Goal: Task Accomplishment & Management: Manage account settings

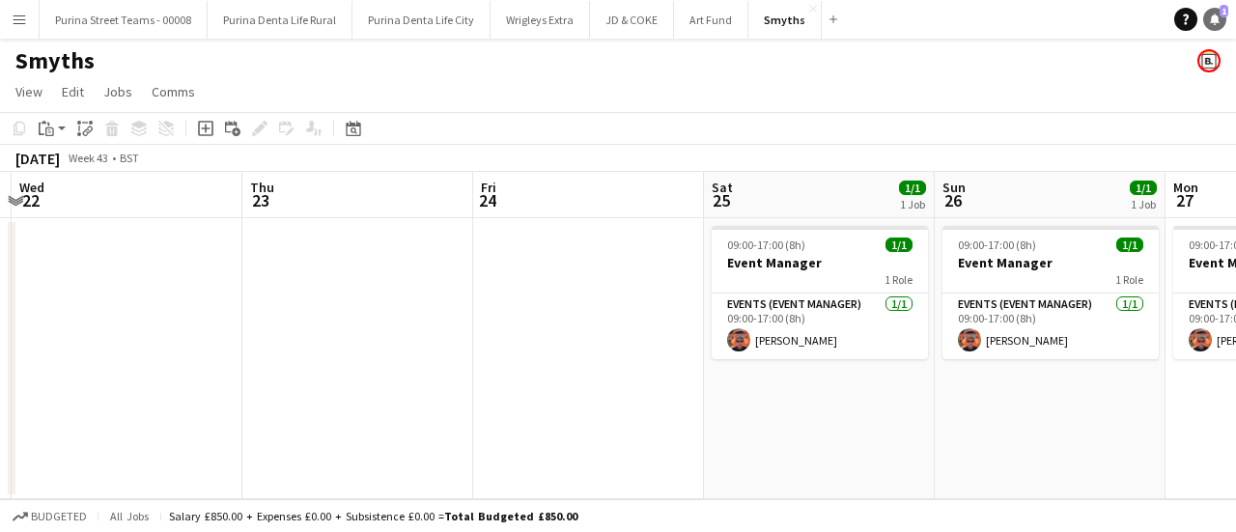
click at [1227, 18] on div "Help Notifications 1" at bounding box center [1206, 19] width 62 height 23
click at [1209, 15] on icon "Notifications" at bounding box center [1215, 20] width 12 height 12
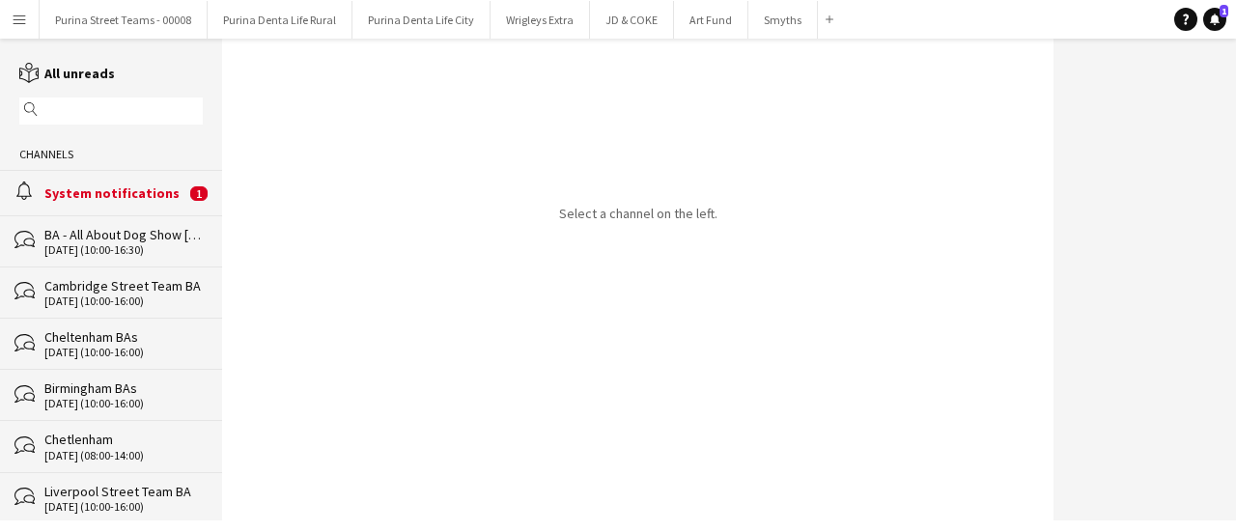
click at [110, 181] on div "alarm System notifications 1" at bounding box center [111, 192] width 222 height 44
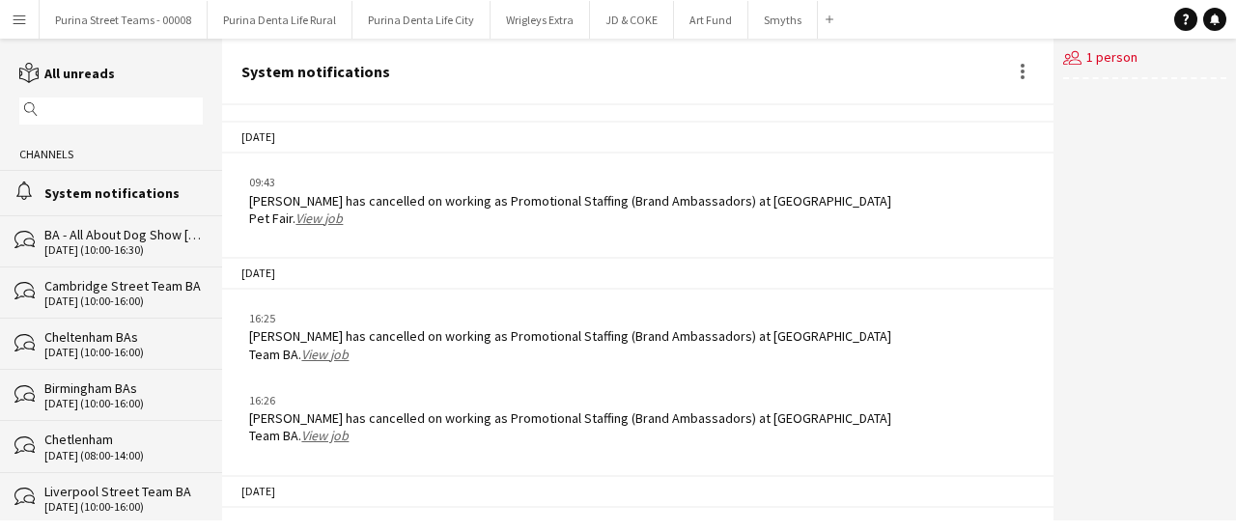
scroll to position [3045, 0]
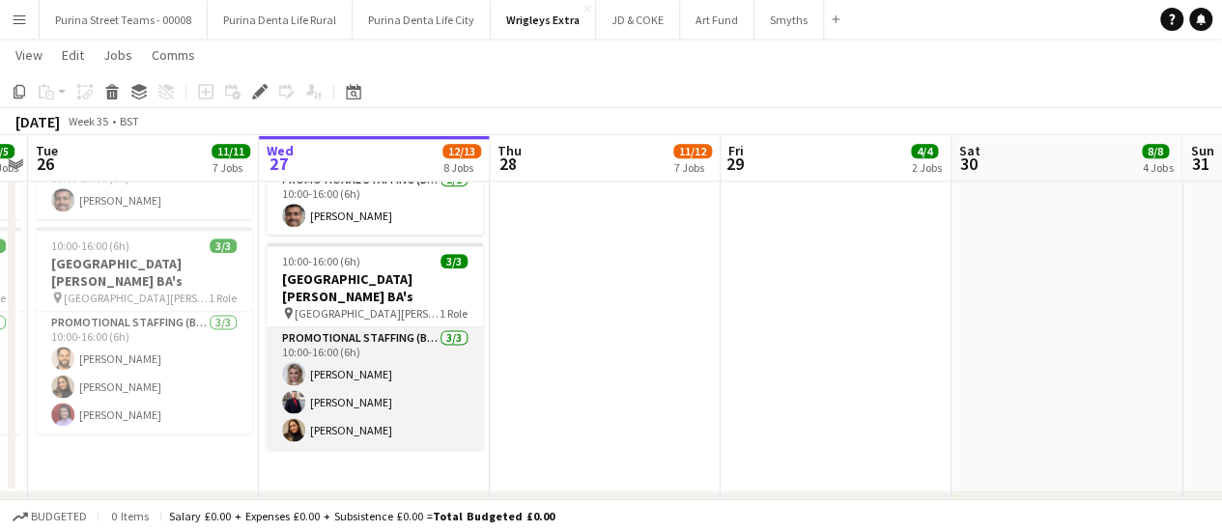
scroll to position [1159, 0]
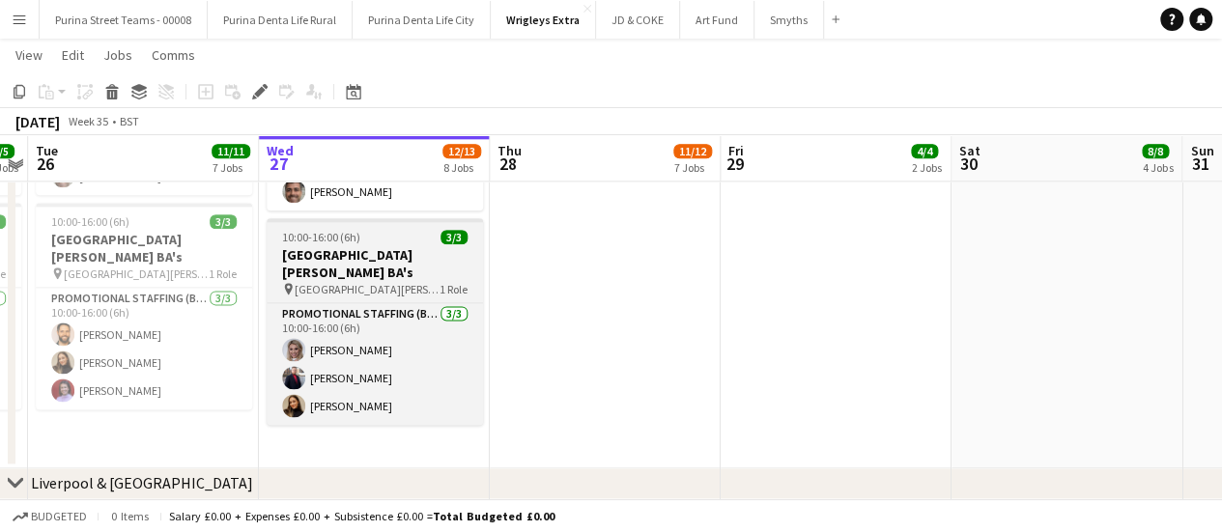
click at [346, 254] on h3 "[GEOGRAPHIC_DATA][PERSON_NAME] BA's" at bounding box center [375, 263] width 216 height 35
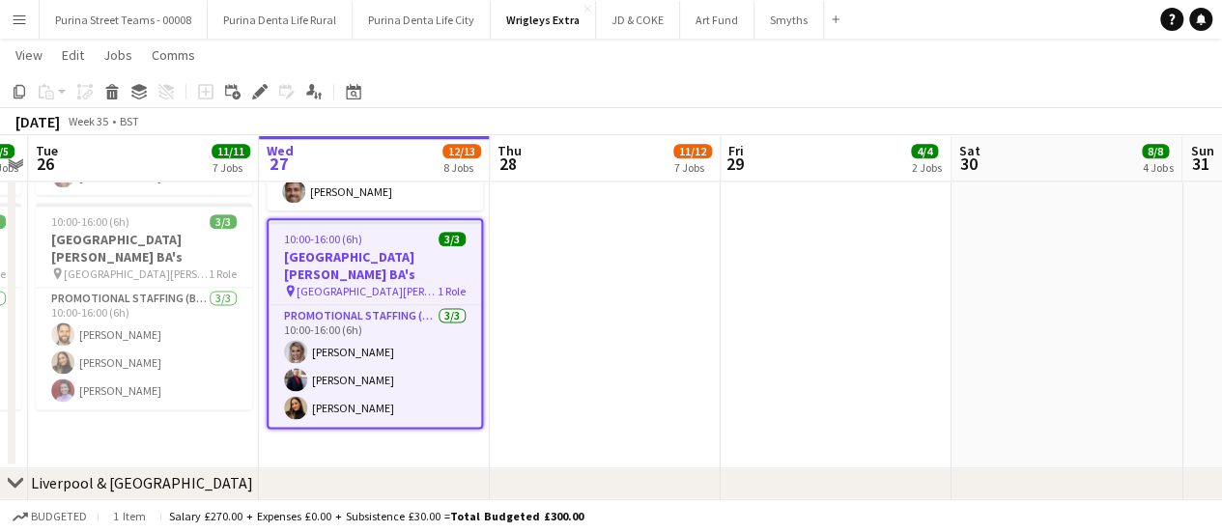
click at [385, 254] on h3 "[GEOGRAPHIC_DATA][PERSON_NAME] BA's" at bounding box center [375, 265] width 212 height 35
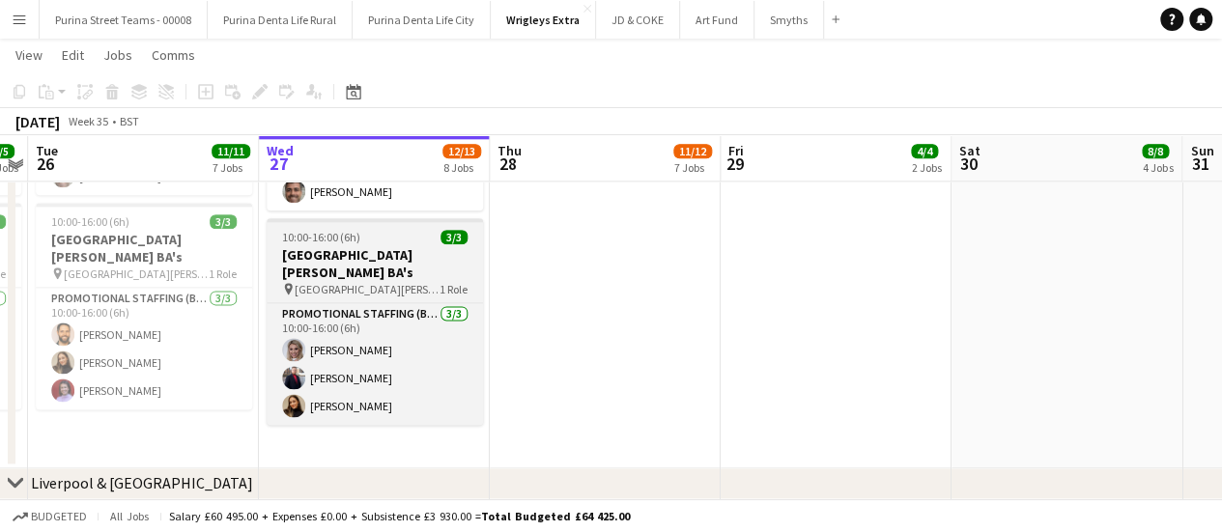
click at [385, 254] on h3 "[GEOGRAPHIC_DATA][PERSON_NAME] BA's" at bounding box center [375, 263] width 216 height 35
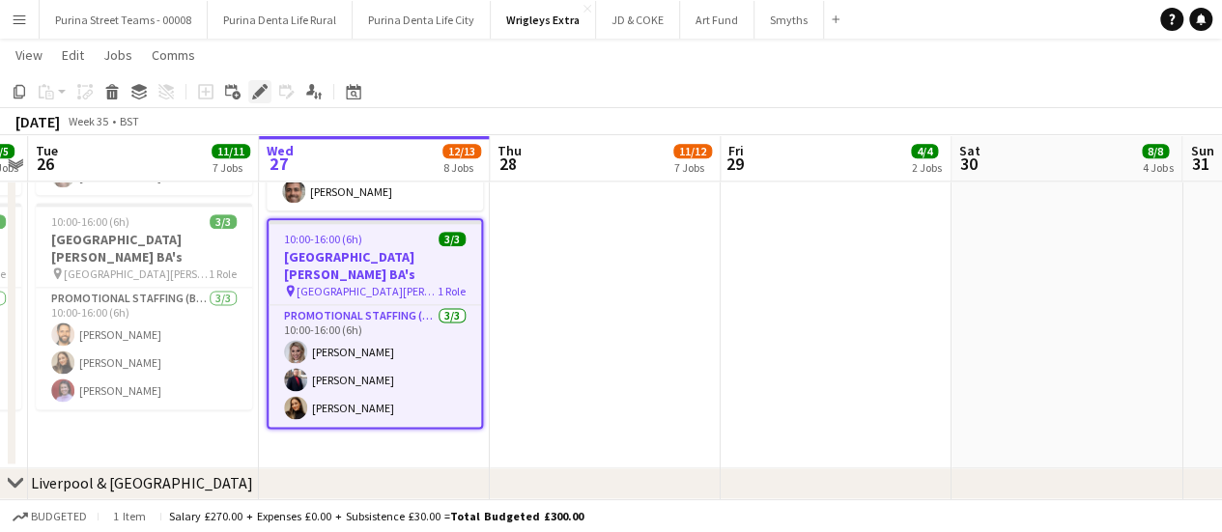
click at [255, 82] on div "Edit" at bounding box center [259, 91] width 23 height 23
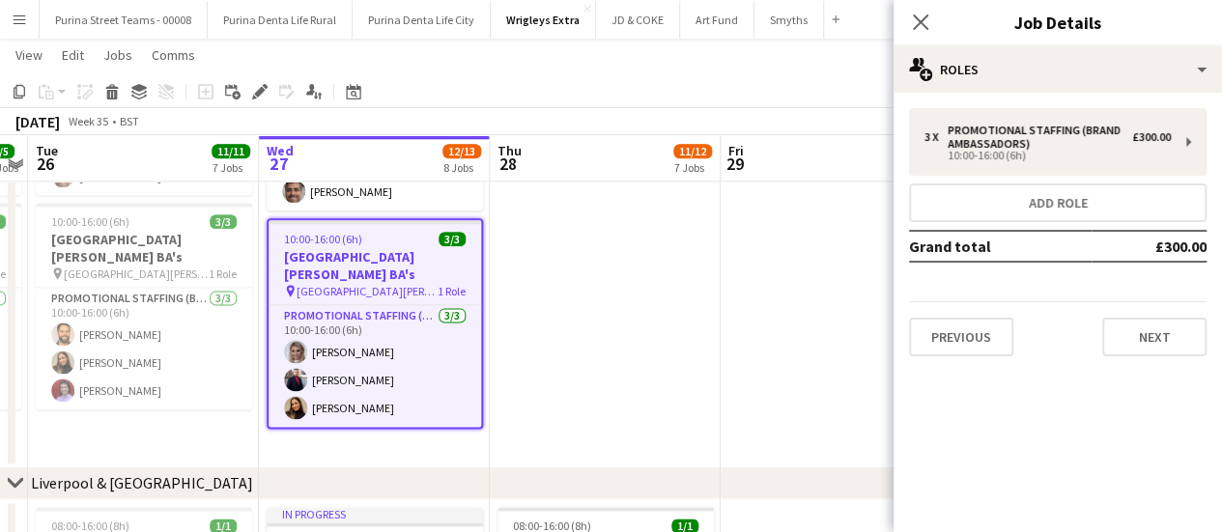
scroll to position [0, 676]
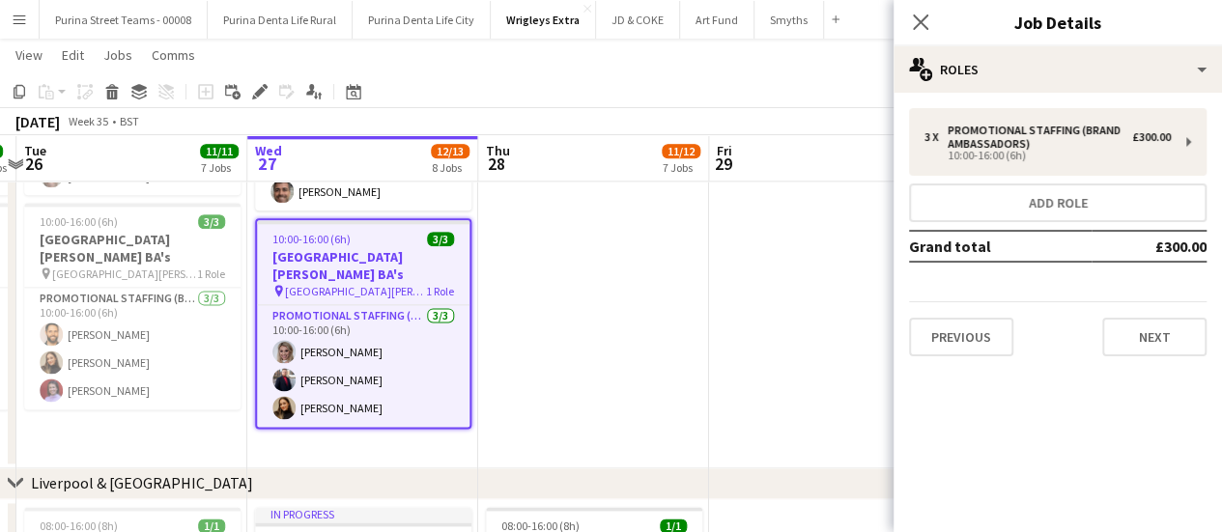
click at [576, 214] on app-calendar-viewport "Sat 23 Sun 24 Mon 25 5/5 3 Jobs Tue 26 11/11 7 Jobs Wed 27 12/13 8 Jobs Thu 28 …" at bounding box center [611, 192] width 1222 height 2553
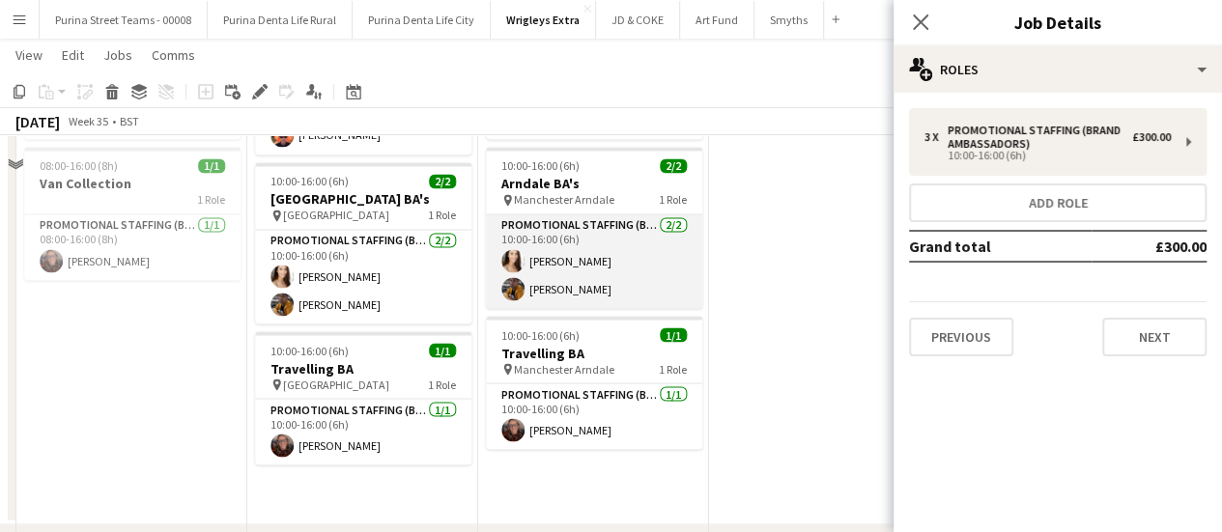
scroll to position [1835, 0]
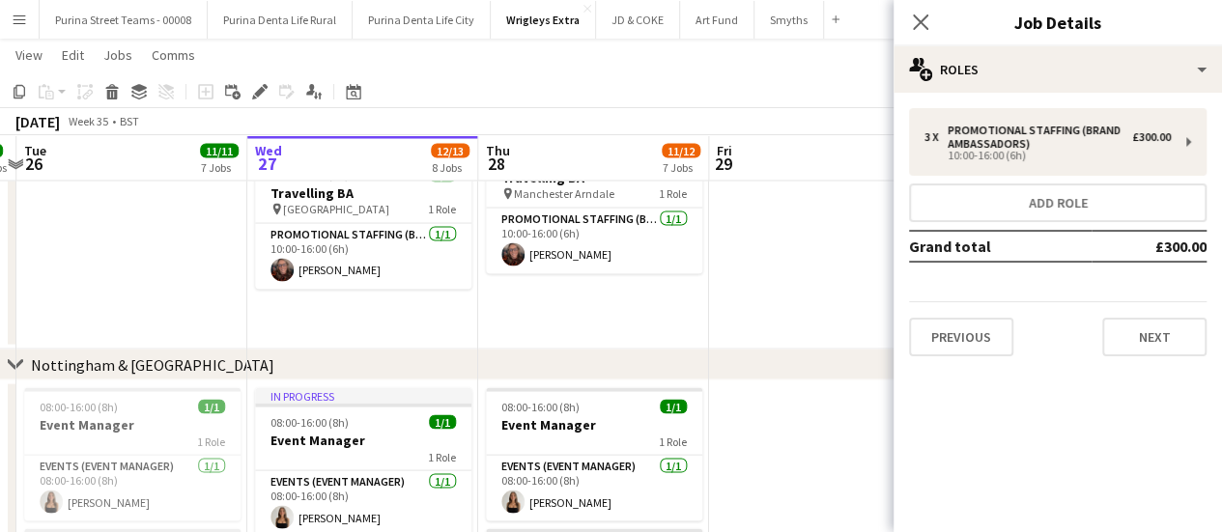
drag, startPoint x: 923, startPoint y: 22, endPoint x: 809, endPoint y: 171, distance: 187.4
click at [923, 22] on icon "Close pop-in" at bounding box center [920, 21] width 15 height 15
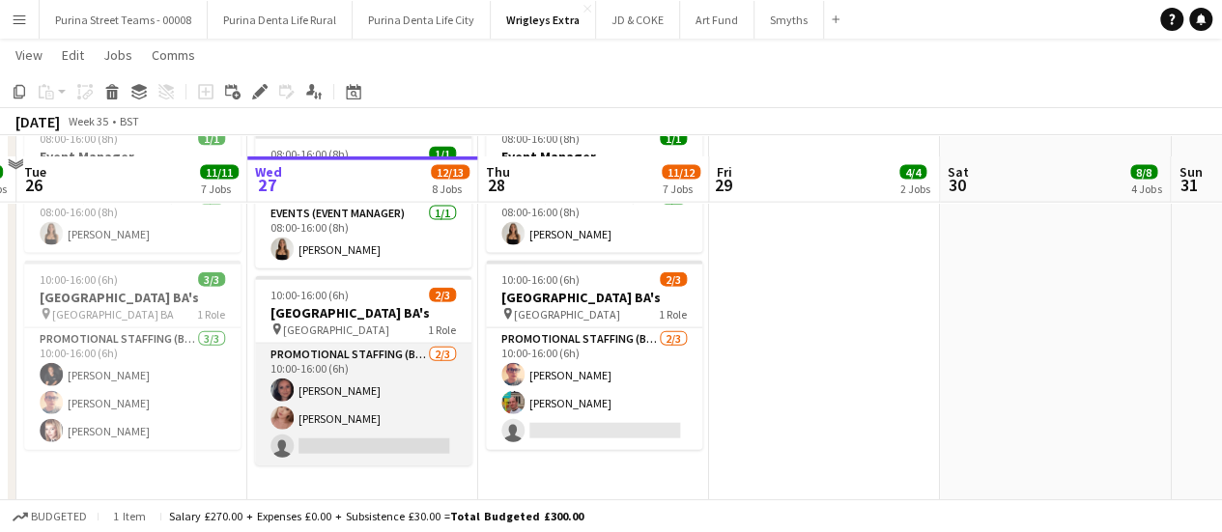
scroll to position [2125, 0]
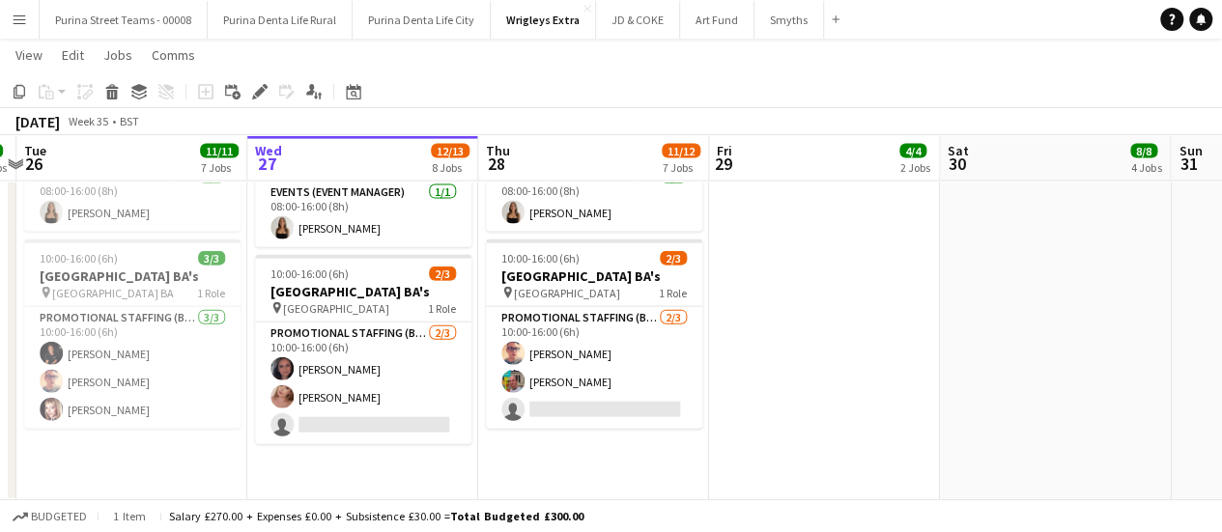
drag, startPoint x: 813, startPoint y: 360, endPoint x: 814, endPoint y: 399, distance: 38.6
click at [814, 399] on app-date-cell at bounding box center [824, 297] width 231 height 412
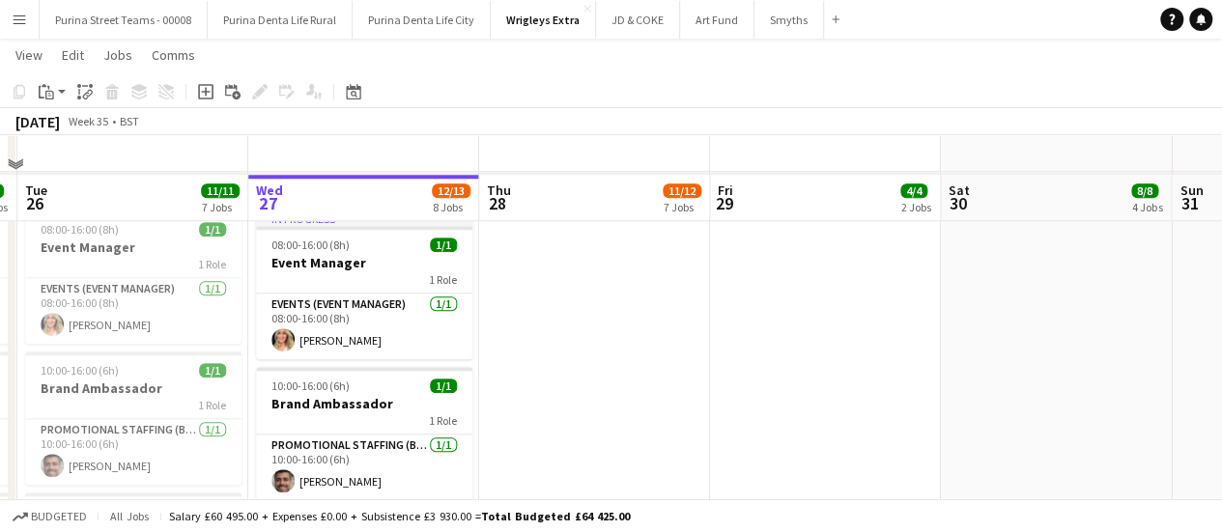
scroll to position [1159, 0]
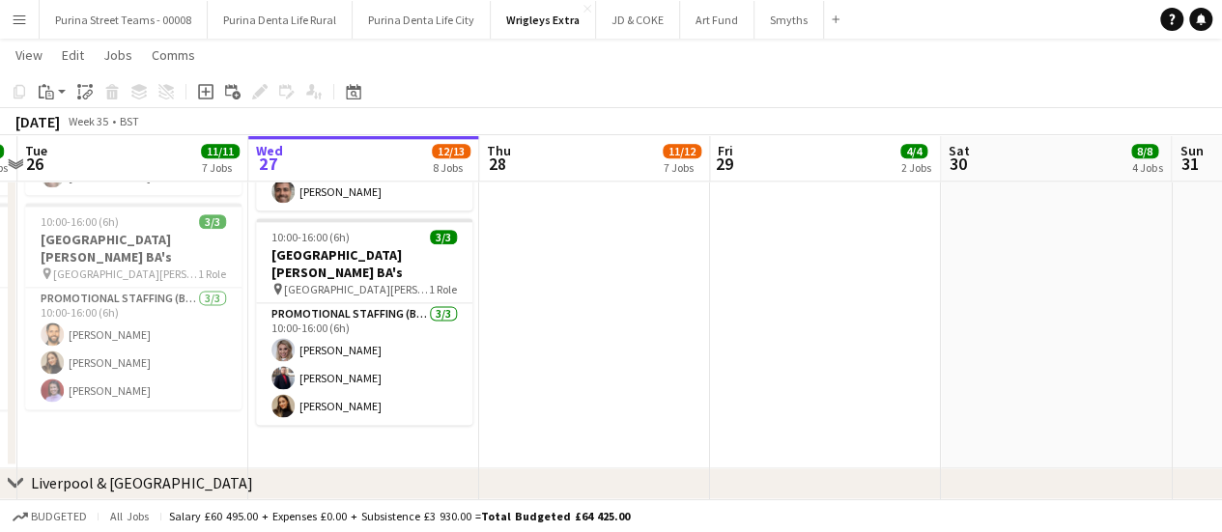
click at [768, 305] on app-calendar-viewport "Sat 23 Sun 24 Mon 25 5/5 3 Jobs Tue 26 11/11 7 Jobs Wed 27 12/13 8 Jobs Thu 28 …" at bounding box center [611, 192] width 1222 height 2553
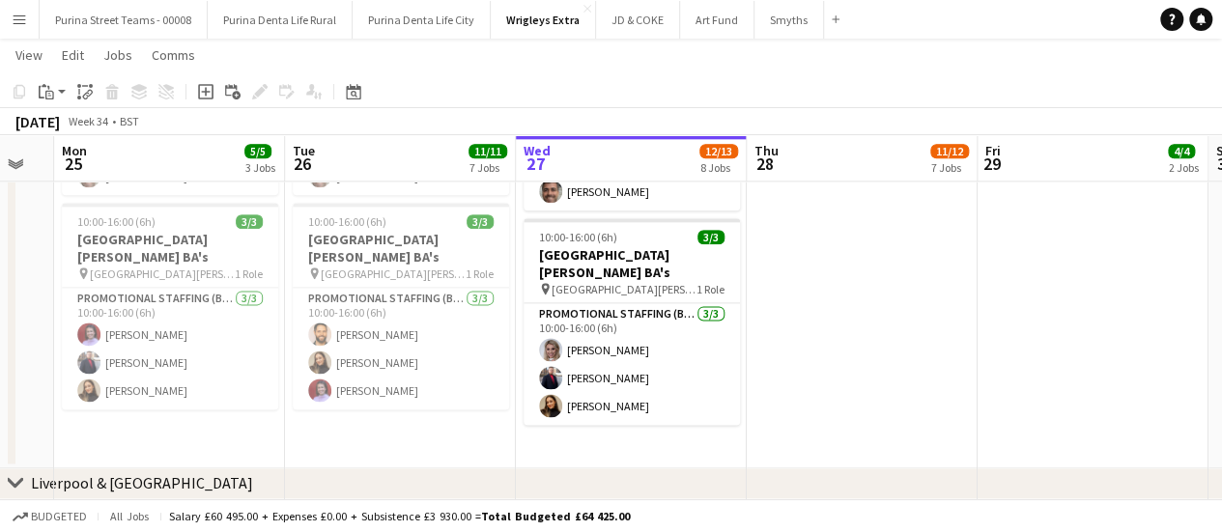
scroll to position [0, 503]
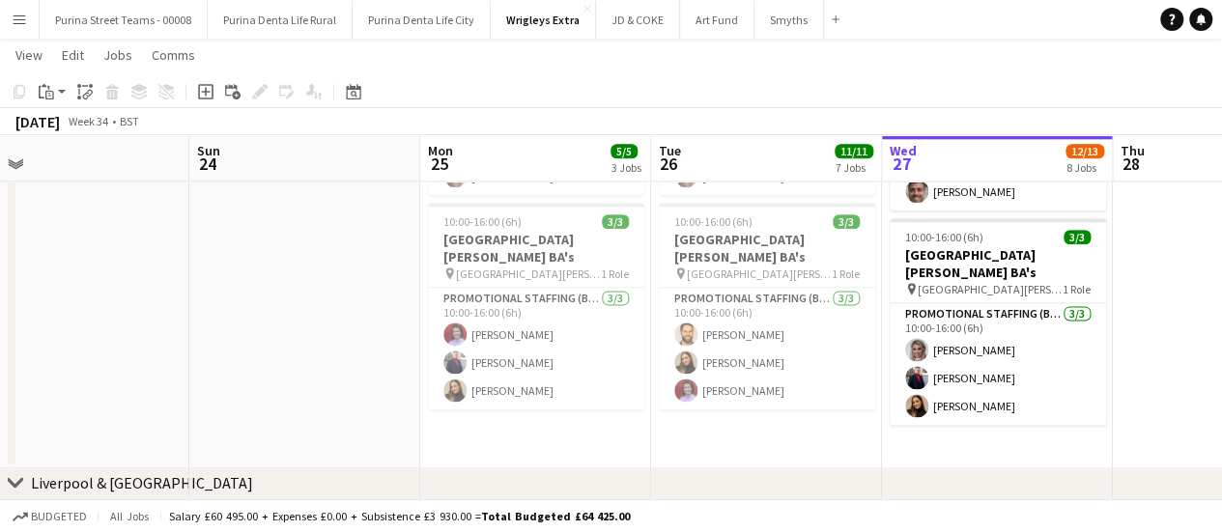
drag, startPoint x: 260, startPoint y: 345, endPoint x: 626, endPoint y: 320, distance: 366.9
click at [626, 320] on app-calendar-viewport "Thu 21 3/3 3 Jobs Fri 22 1/1 1 Job Sat 23 Sun 24 Mon 25 5/5 3 Jobs Tue 26 11/11…" at bounding box center [611, 192] width 1222 height 2553
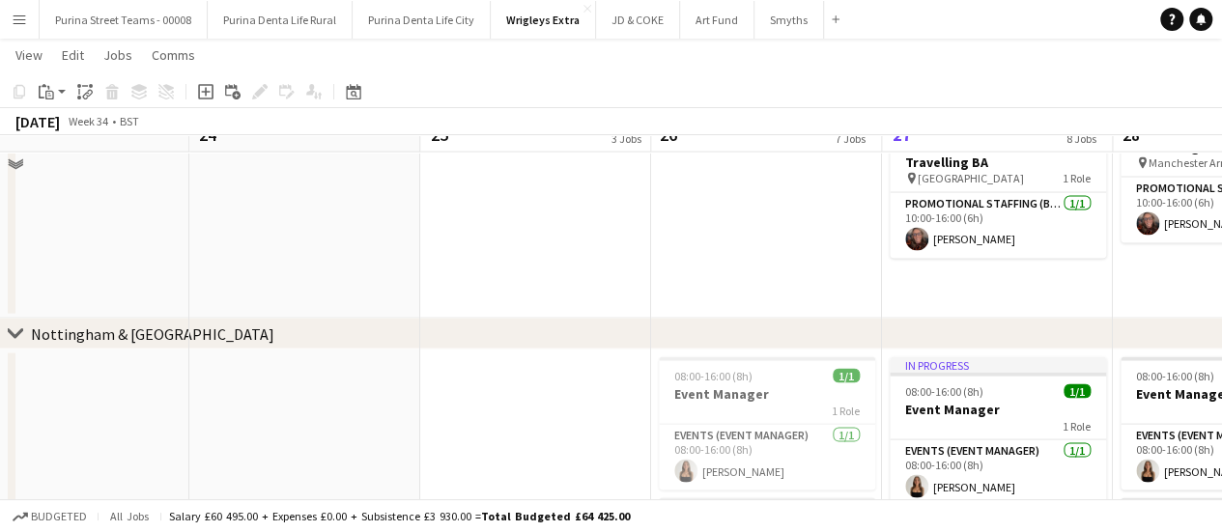
scroll to position [1932, 0]
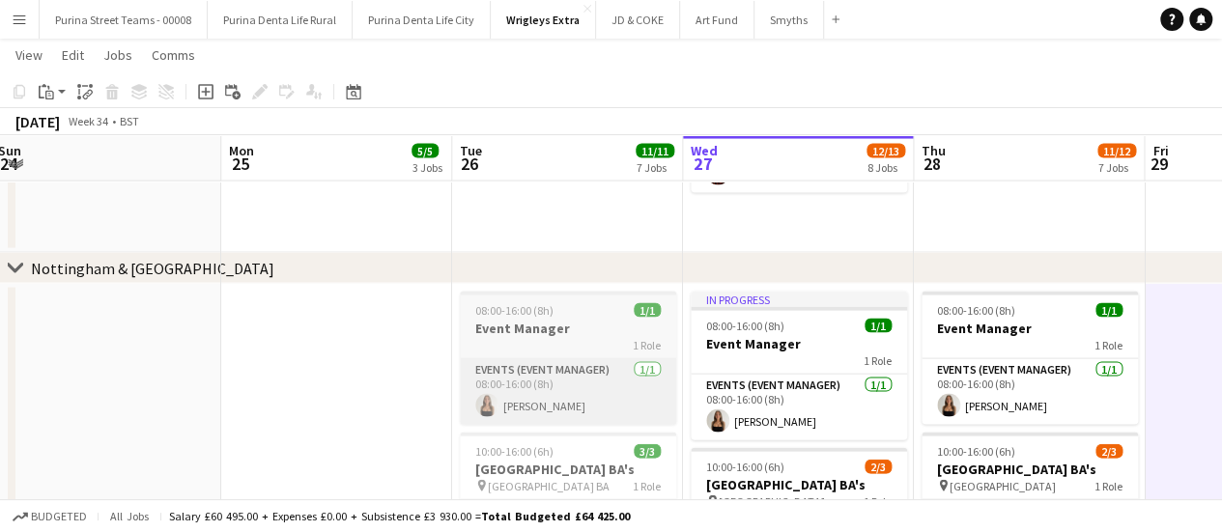
drag, startPoint x: 567, startPoint y: 432, endPoint x: 492, endPoint y: 390, distance: 86.0
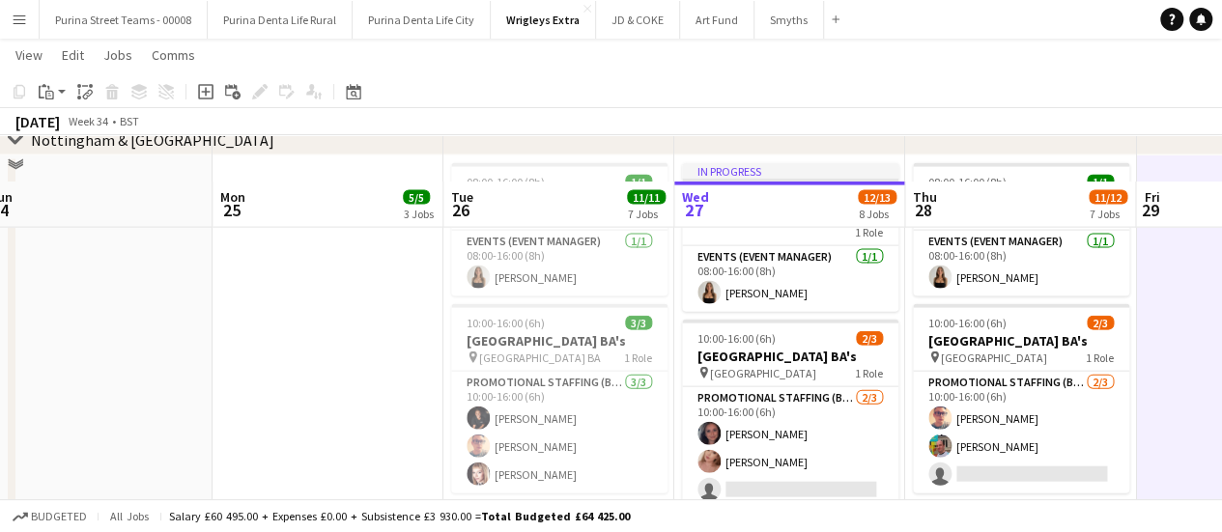
scroll to position [2028, 0]
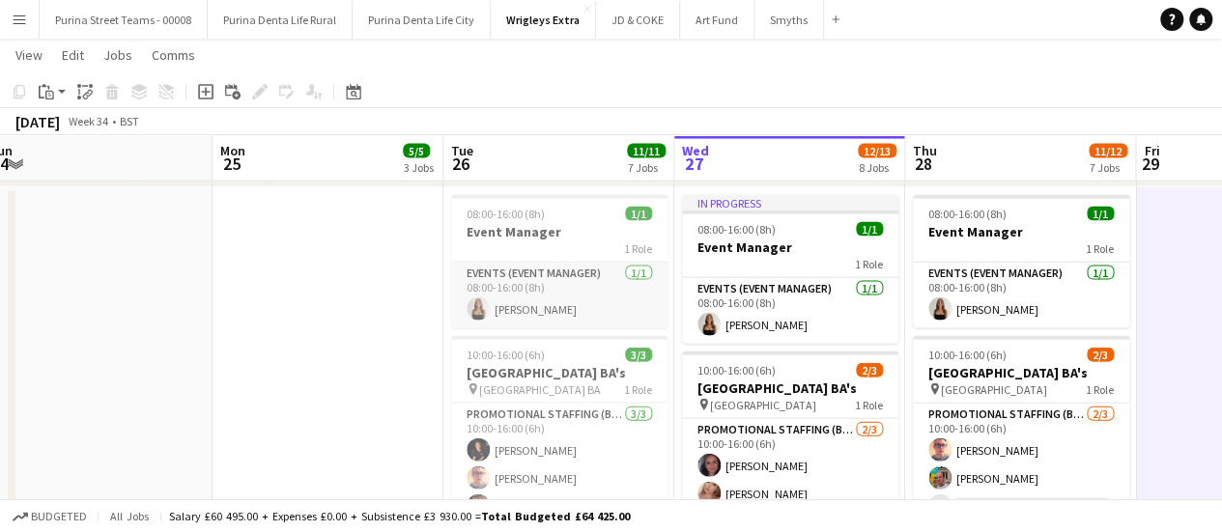
click at [548, 308] on app-card-role "Events (Event Manager) [DATE] 08:00-16:00 (8h) [PERSON_NAME]" at bounding box center [559, 296] width 216 height 66
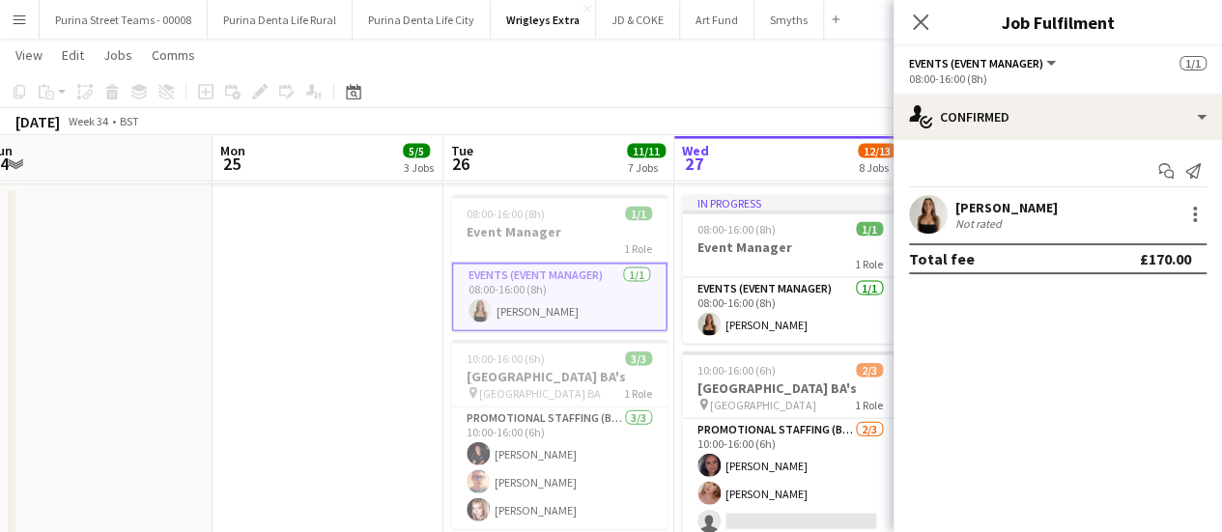
click at [129, 368] on app-date-cell at bounding box center [97, 393] width 231 height 412
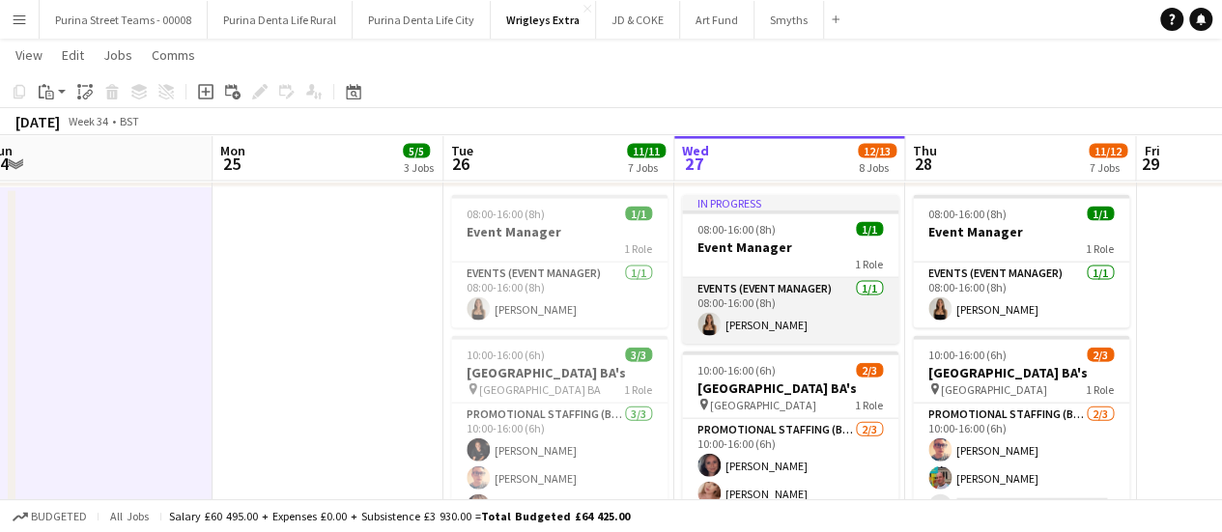
click at [739, 293] on app-card-role "Events (Event Manager) [DATE] 08:00-16:00 (8h) [PERSON_NAME]" at bounding box center [790, 311] width 216 height 66
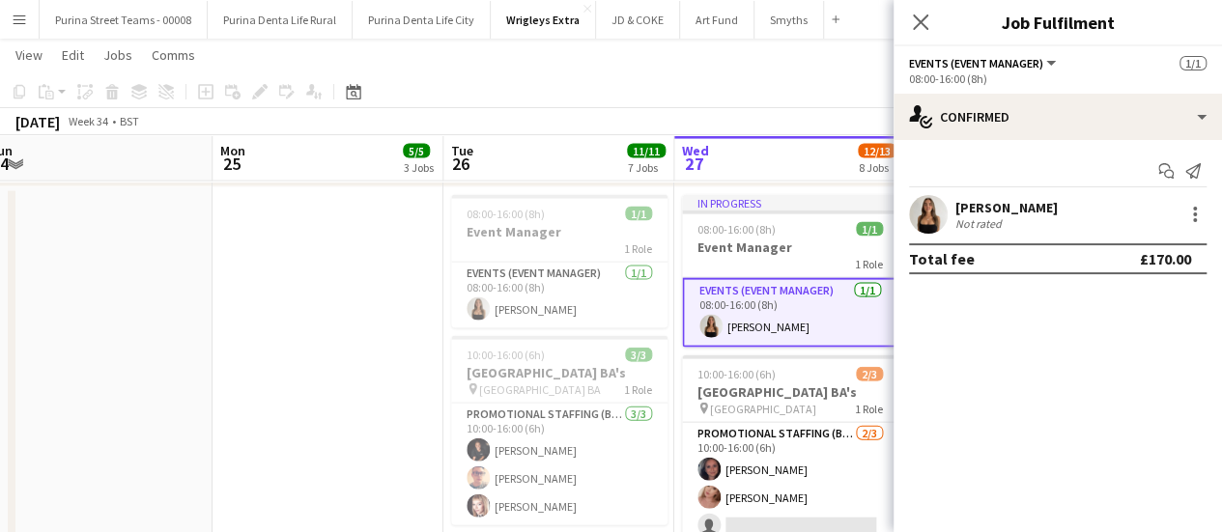
click at [1055, 208] on div "[PERSON_NAME] Not rated" at bounding box center [1057, 214] width 328 height 39
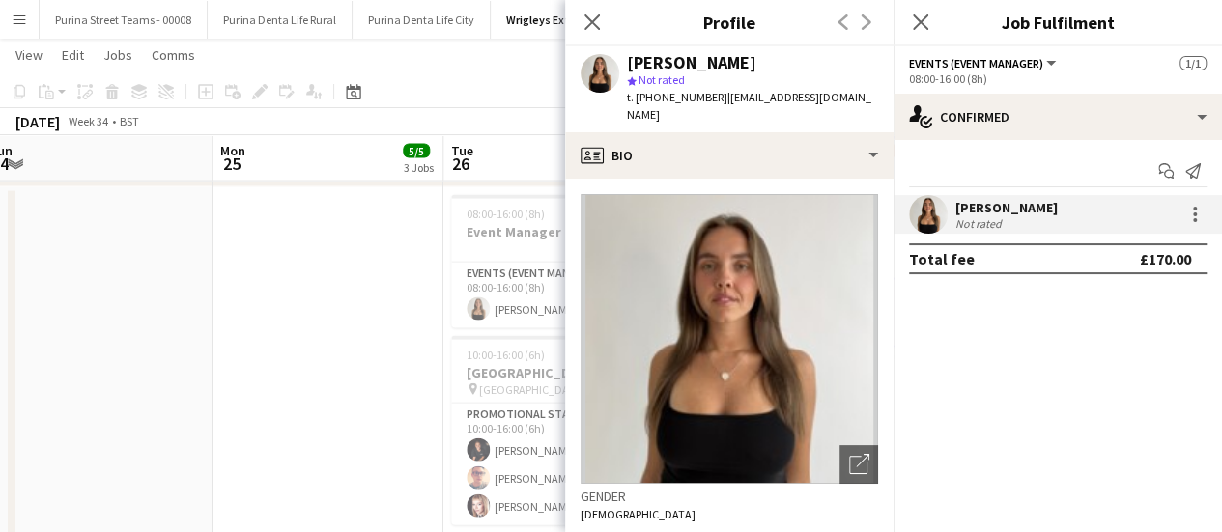
click at [255, 324] on app-date-cell at bounding box center [327, 393] width 231 height 412
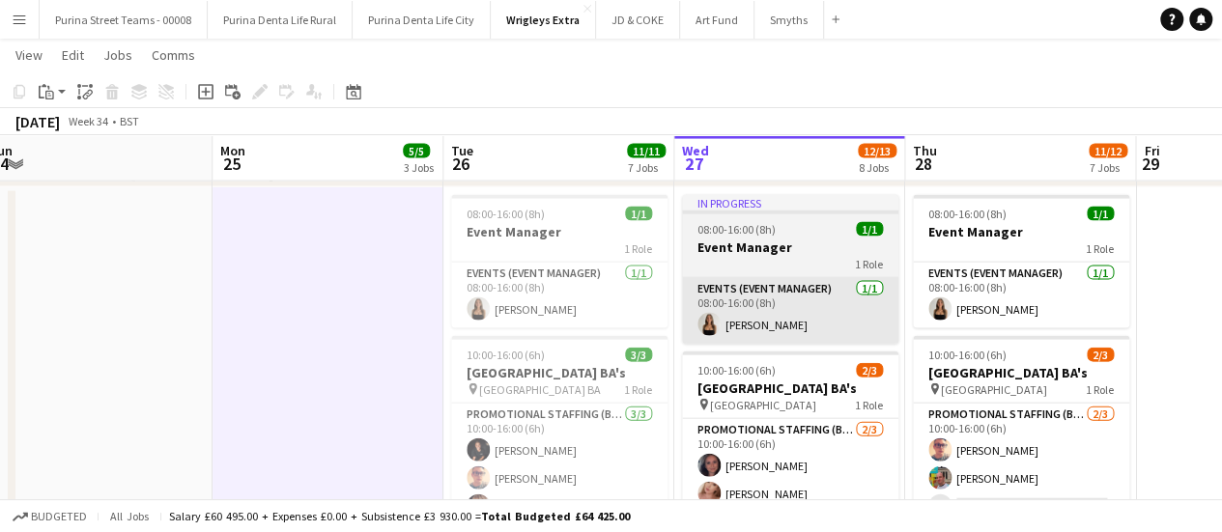
click at [775, 297] on app-card-role "Events (Event Manager) [DATE] 08:00-16:00 (8h) [PERSON_NAME]" at bounding box center [790, 311] width 216 height 66
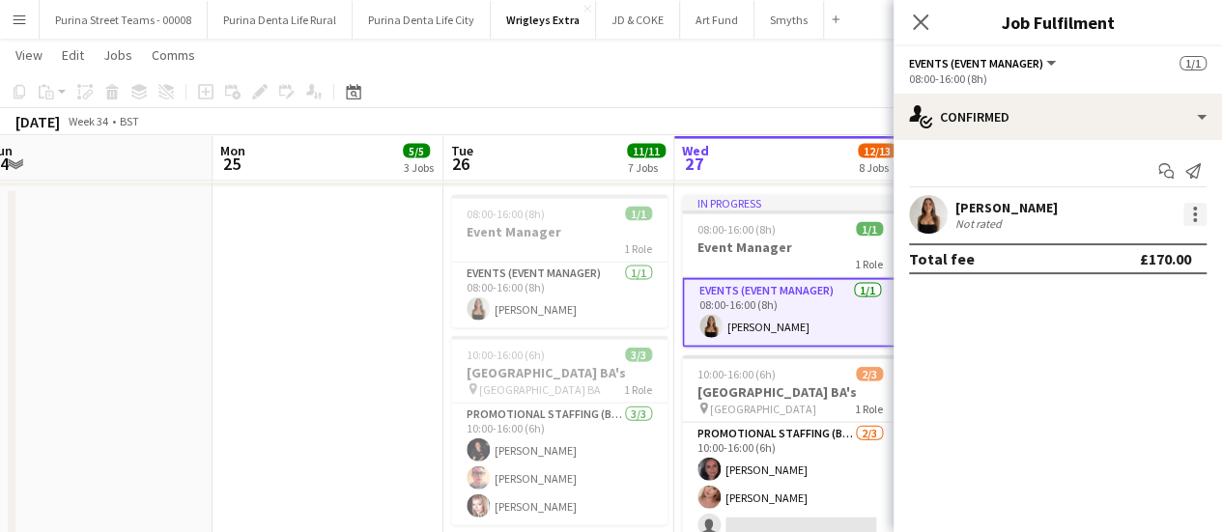
click at [1202, 211] on div at bounding box center [1194, 214] width 23 height 23
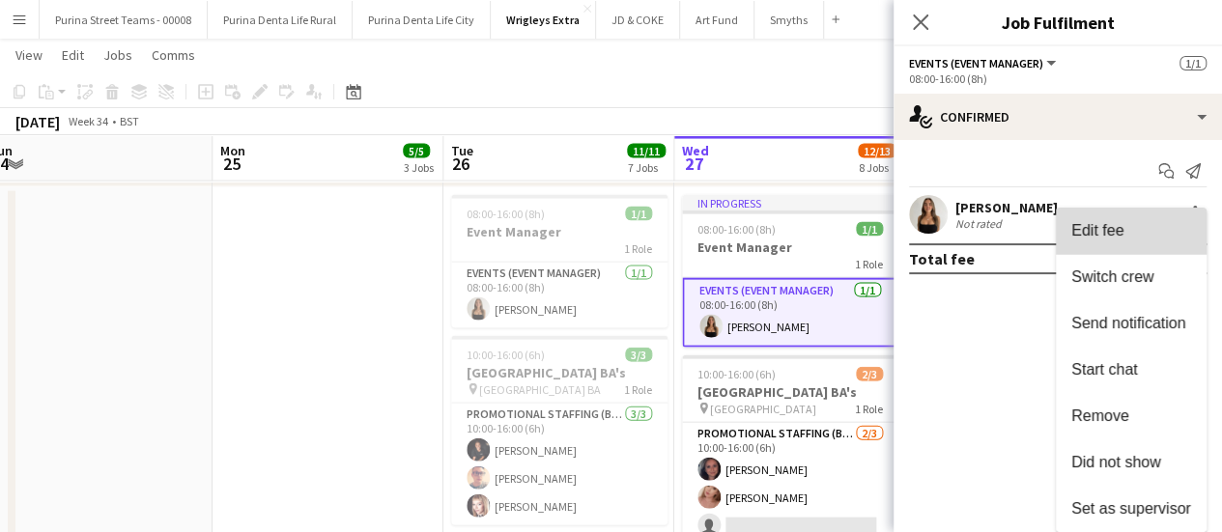
click at [1152, 231] on span "Edit fee" at bounding box center [1131, 230] width 120 height 17
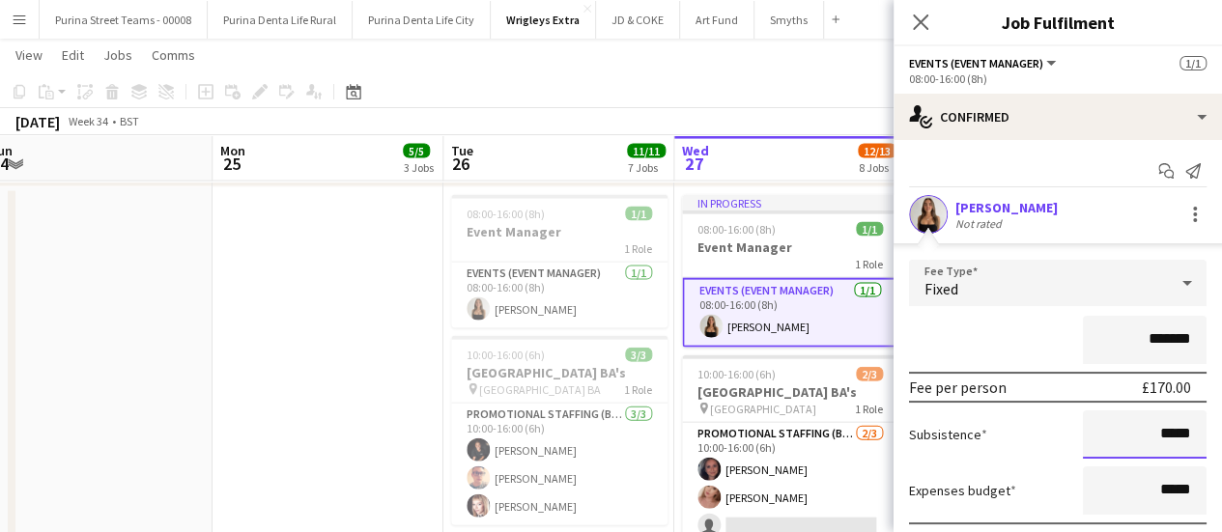
drag, startPoint x: 1146, startPoint y: 431, endPoint x: 1197, endPoint y: 437, distance: 51.5
click at [1197, 437] on form "Fee Type Fixed ******* Fee per person £170.00 Subsistence ***** Expenses budget…" at bounding box center [1057, 438] width 328 height 356
type input "******"
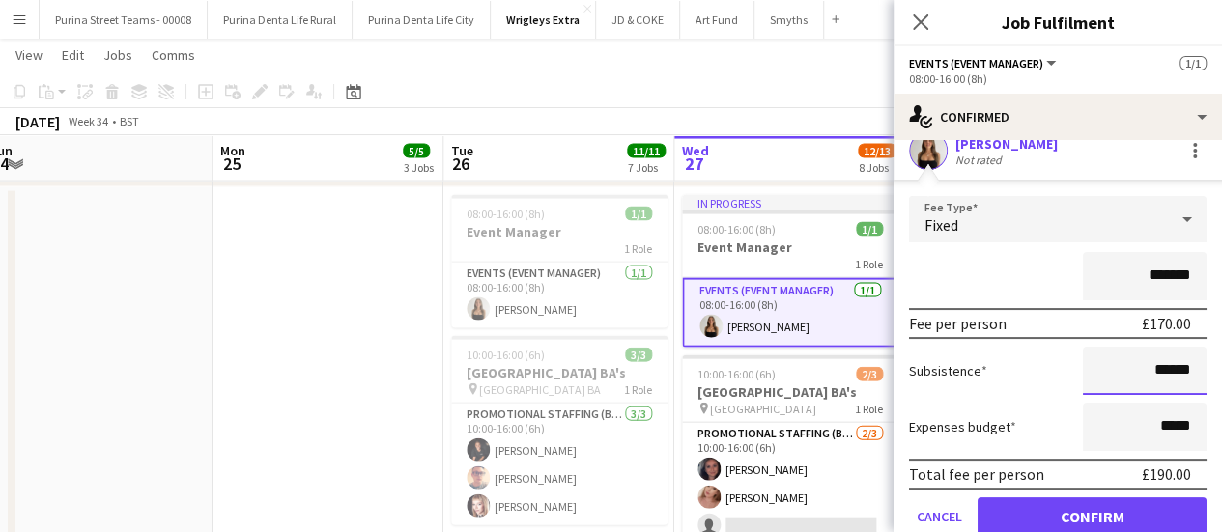
scroll to position [139, 0]
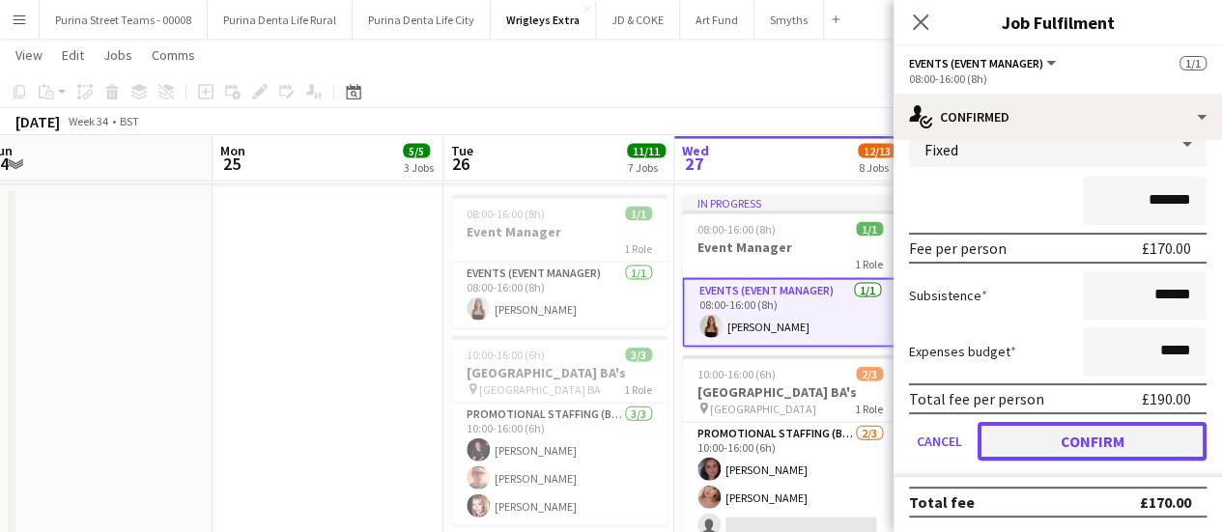
click at [1117, 456] on button "Confirm" at bounding box center [1091, 441] width 229 height 39
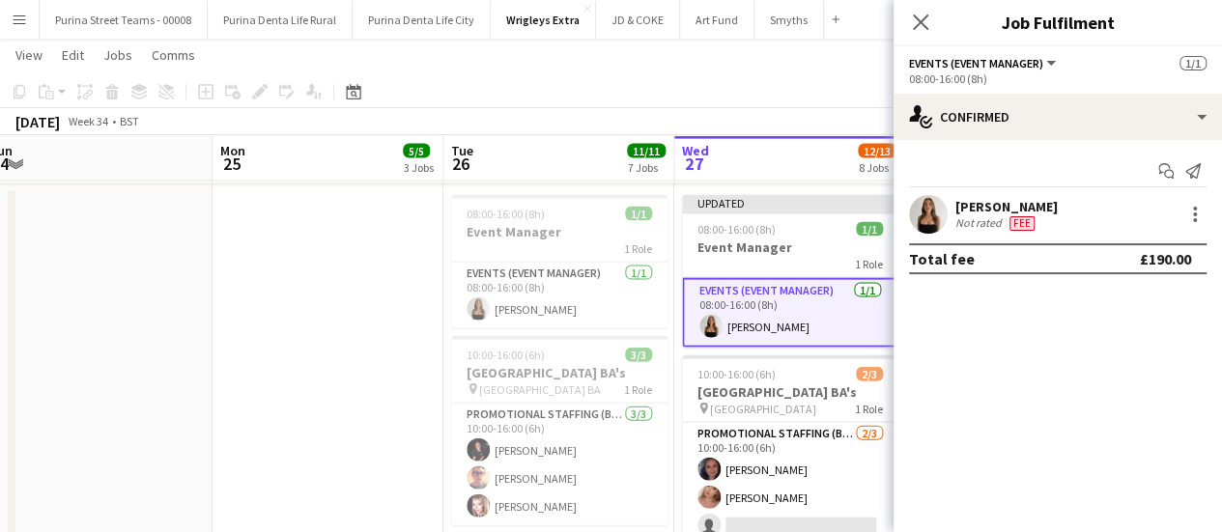
scroll to position [0, 0]
click at [261, 277] on app-date-cell at bounding box center [327, 393] width 231 height 412
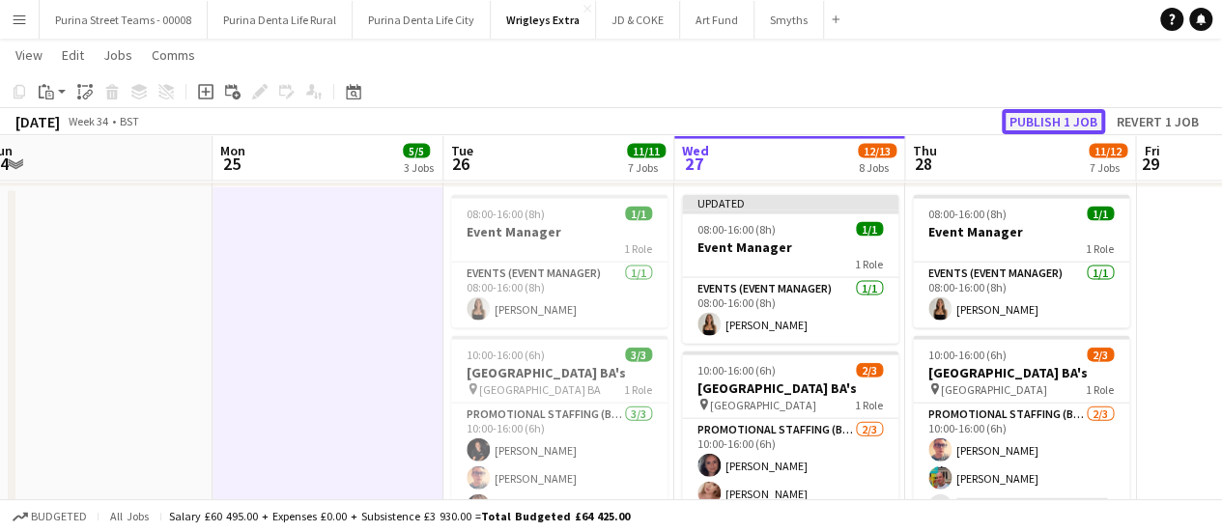
click at [1062, 115] on button "Publish 1 job" at bounding box center [1053, 121] width 103 height 25
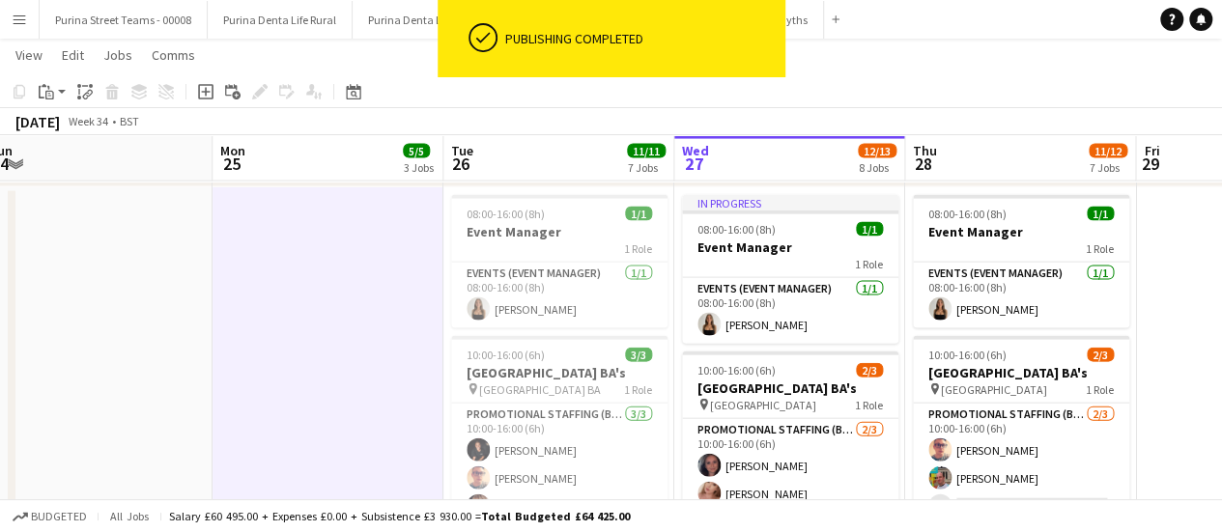
click at [282, 337] on app-date-cell at bounding box center [327, 393] width 231 height 412
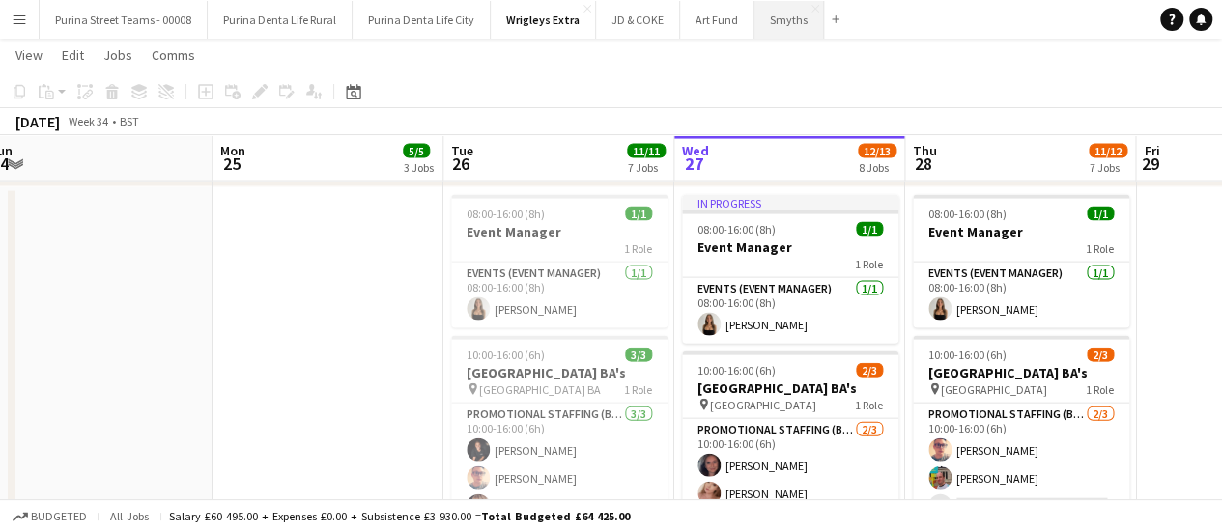
click at [764, 24] on button "Smyths Close" at bounding box center [789, 20] width 70 height 38
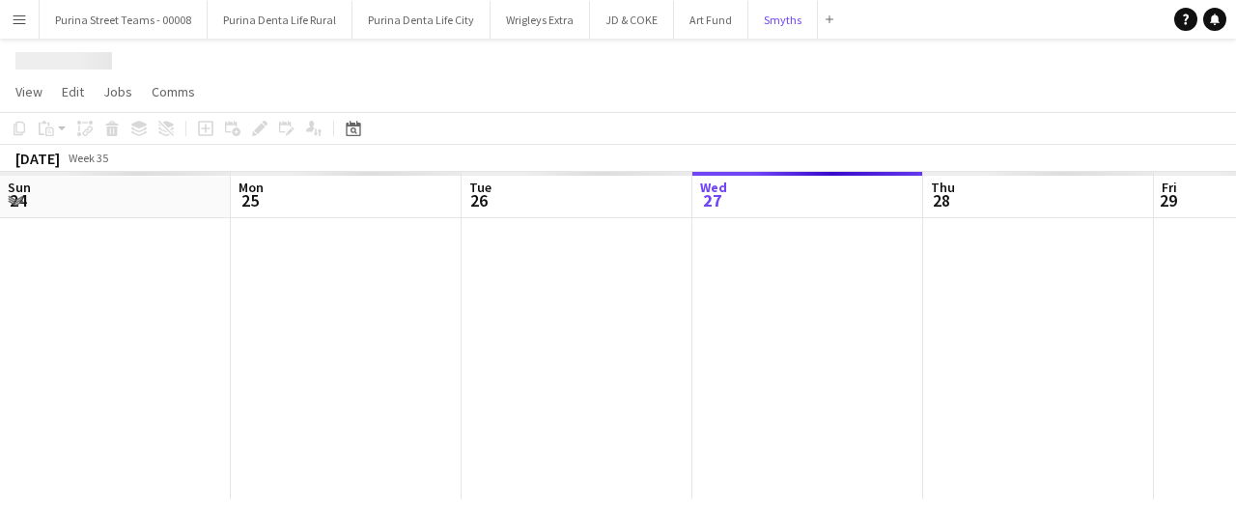
scroll to position [0, 462]
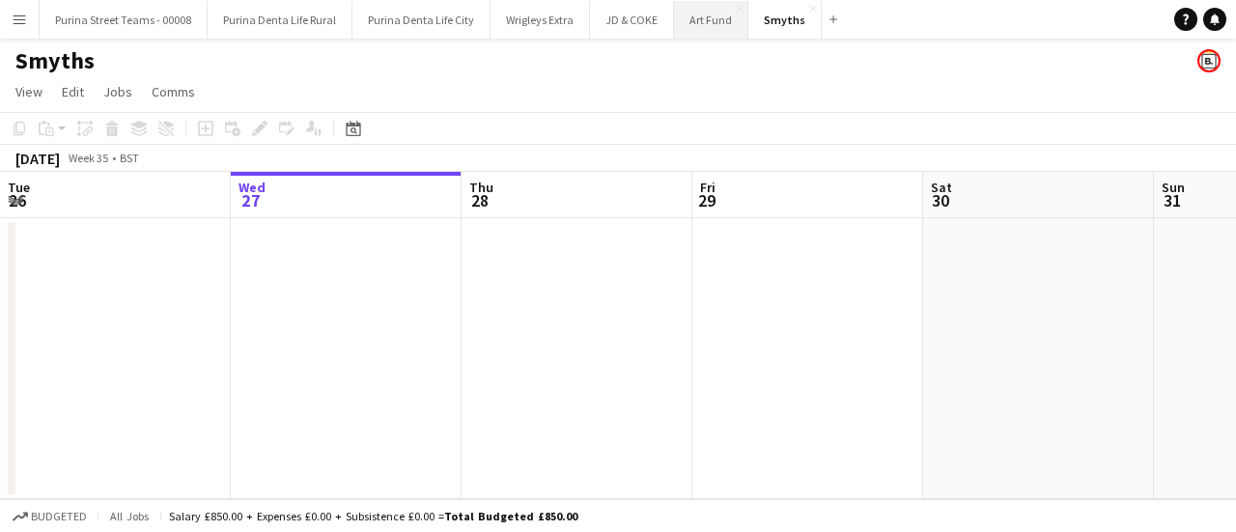
click at [685, 26] on button "Art Fund Close" at bounding box center [711, 20] width 74 height 38
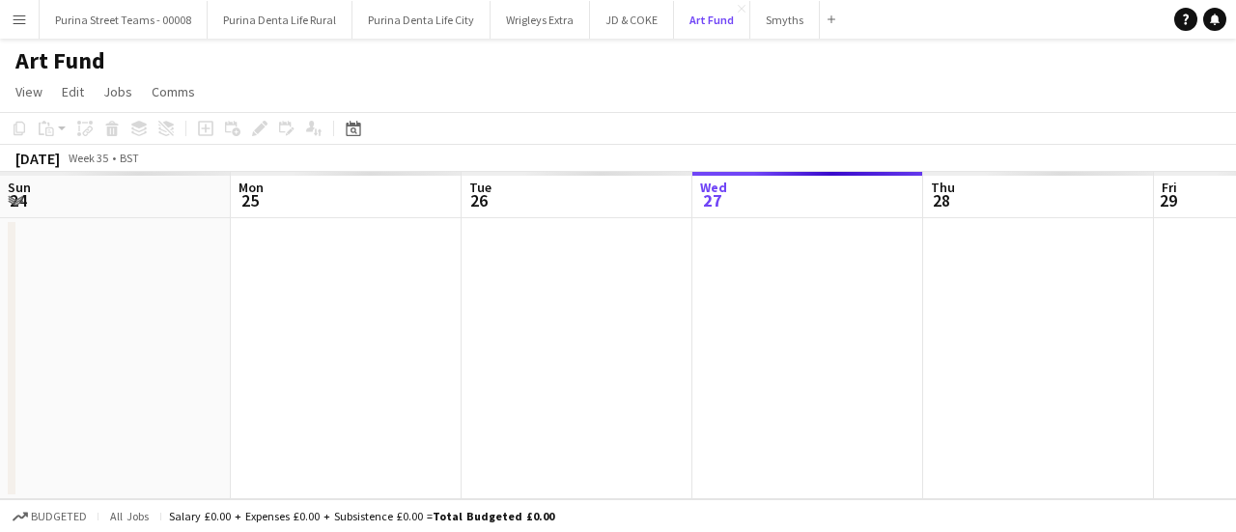
scroll to position [0, 462]
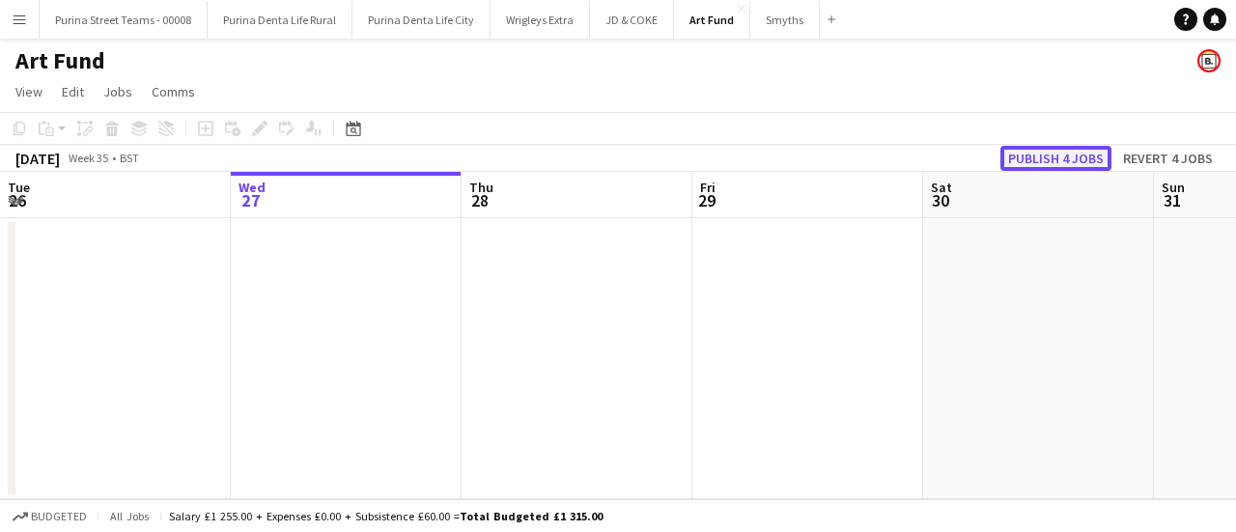
click at [1069, 156] on button "Publish 4 jobs" at bounding box center [1056, 158] width 111 height 25
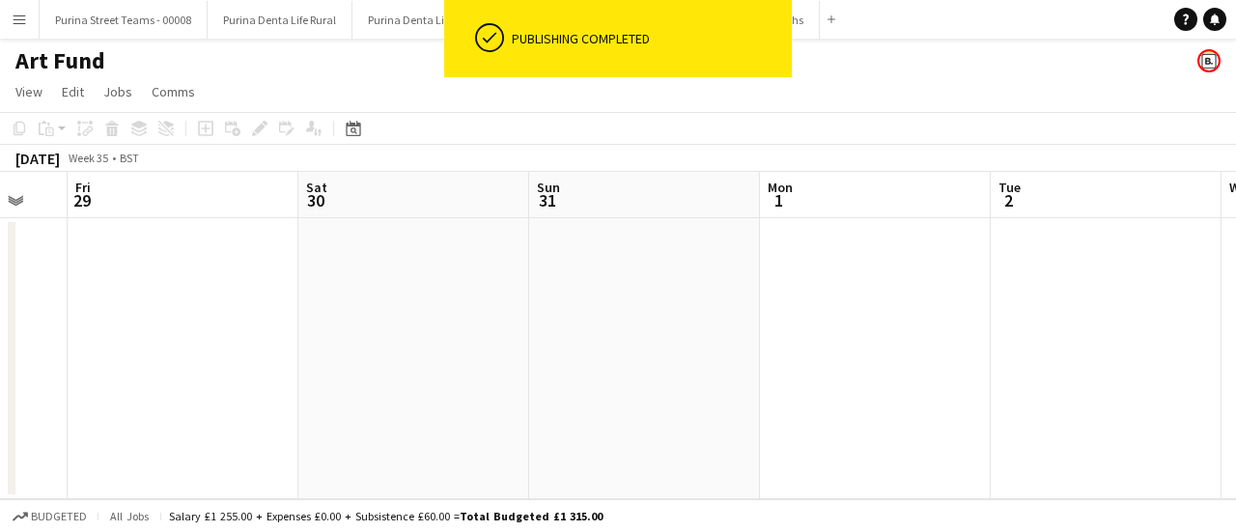
drag, startPoint x: 1110, startPoint y: 334, endPoint x: 626, endPoint y: 397, distance: 488.0
click at [473, 411] on app-calendar-viewport "Tue 26 Wed 27 Thu 28 Fri 29 Sat 30 Sun 31 Mon 1 Tue 2 Wed 3 Thu 4 Fri 5" at bounding box center [618, 335] width 1236 height 327
drag, startPoint x: 1018, startPoint y: 393, endPoint x: 425, endPoint y: 436, distance: 594.6
click at [425, 437] on app-calendar-viewport "Tue 26 Wed 27 Thu 28 Fri 29 Sat 30 Sun 31 Mon 1 Tue 2 Wed 3 Thu 4 Fri 5" at bounding box center [618, 335] width 1236 height 327
drag, startPoint x: 952, startPoint y: 369, endPoint x: 331, endPoint y: 395, distance: 621.6
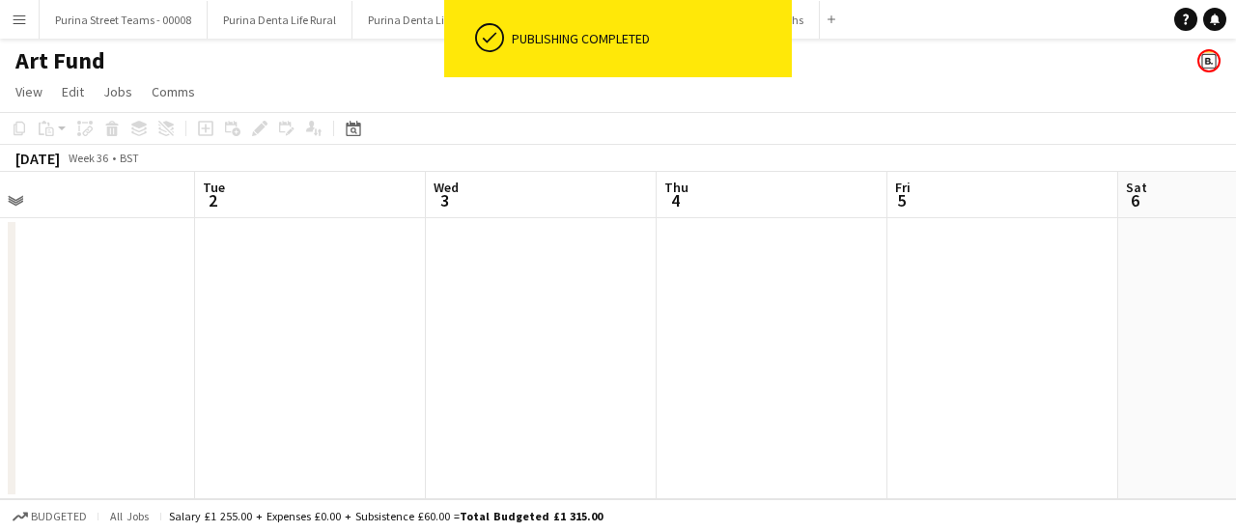
click at [326, 398] on app-calendar-viewport "Sat 30 Sun 31 Mon 1 Tue 2 Wed 3 Thu 4 Fri 5 Sat 6 Sun 7 Mon 8 Tue 9" at bounding box center [618, 335] width 1236 height 327
drag, startPoint x: 952, startPoint y: 373, endPoint x: 578, endPoint y: 374, distance: 374.8
click at [320, 395] on app-calendar-viewport "Mon 1 Tue 2 Wed 3 Thu 4 Fri 5 Sat 6 Sun 7 Mon 8 Tue 9 Wed 10 Thu 11" at bounding box center [618, 335] width 1236 height 327
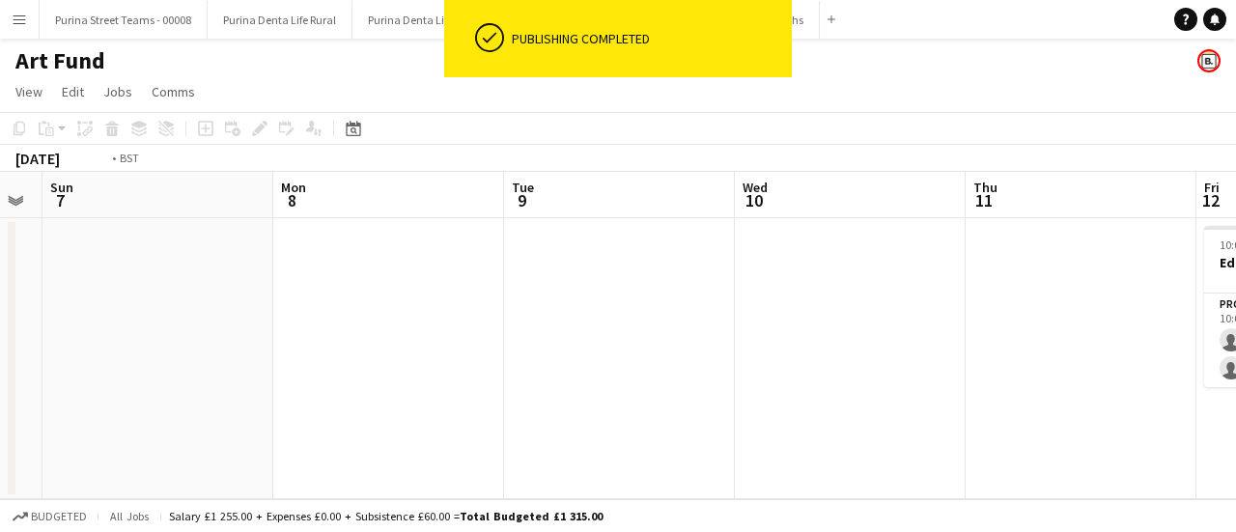
drag, startPoint x: 773, startPoint y: 382, endPoint x: 637, endPoint y: 329, distance: 144.9
click at [375, 383] on app-calendar-viewport "Wed 3 Thu 4 Fri 5 Sat 6 Sun 7 Mon 8 Tue 9 Wed 10 Thu 11 Fri 12 0/2 1 Job Sat 13…" at bounding box center [618, 335] width 1236 height 327
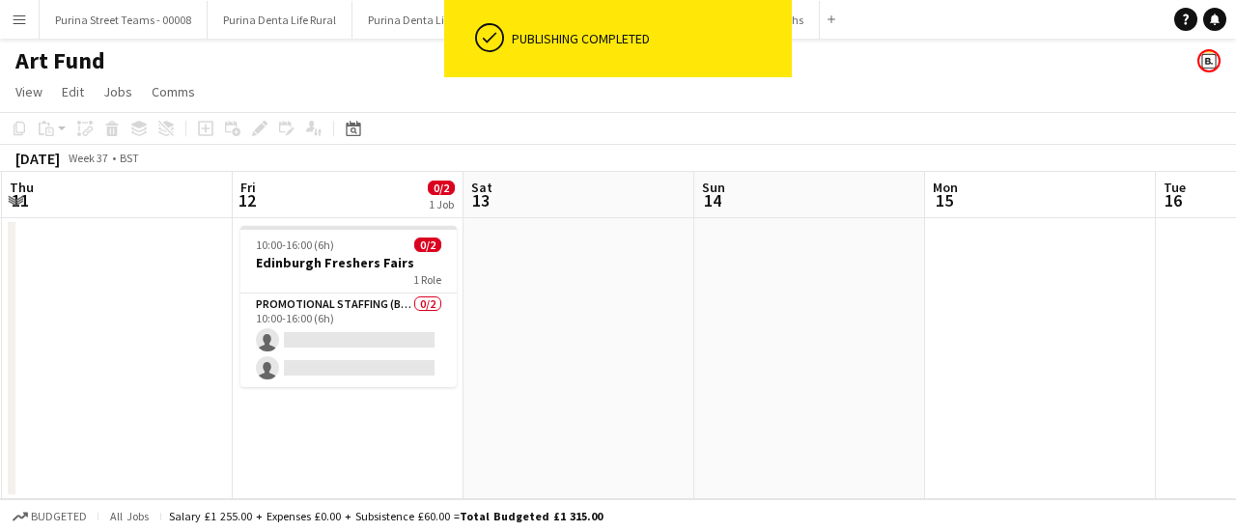
drag, startPoint x: 707, startPoint y: 314, endPoint x: 556, endPoint y: 326, distance: 151.2
click at [556, 326] on app-calendar-viewport "Sun 7 Mon 8 Tue 9 Wed 10 Thu 11 Fri 12 0/2 1 Job Sat 13 Sun 14 Mon 15 Tue 16 We…" at bounding box center [618, 335] width 1236 height 327
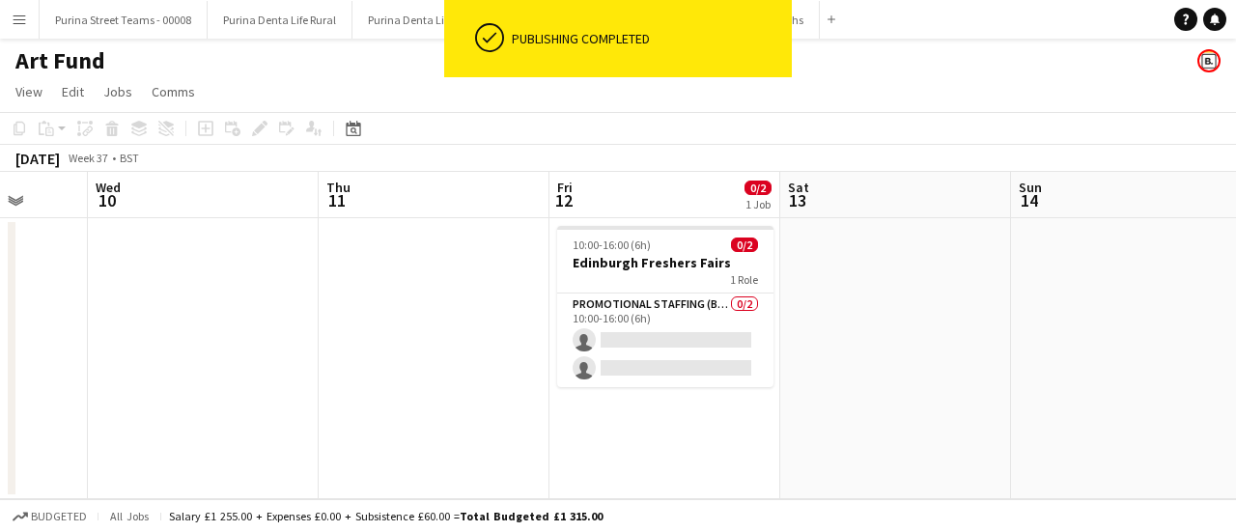
drag, startPoint x: 431, startPoint y: 338, endPoint x: 343, endPoint y: 336, distance: 87.9
click at [343, 336] on app-calendar-viewport "Sun 7 Mon 8 Tue 9 Wed 10 Thu 11 Fri 12 0/2 1 Job Sat 13 Sun 14 Mon 15 Tue 16 We…" at bounding box center [618, 335] width 1236 height 327
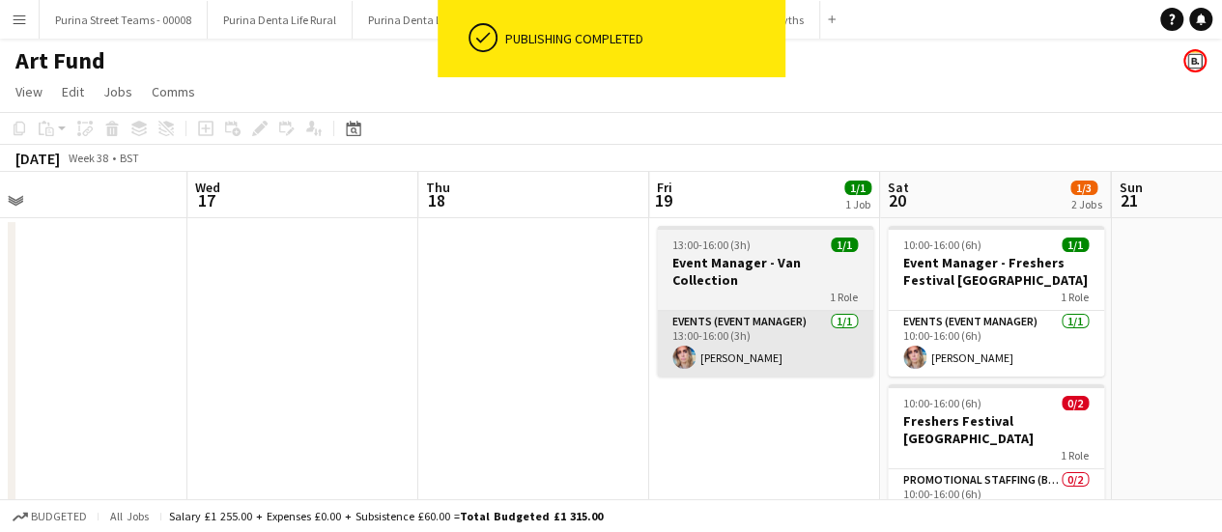
drag, startPoint x: 670, startPoint y: 351, endPoint x: 738, endPoint y: 320, distance: 74.3
click at [378, 350] on app-calendar-viewport "Sat 13 Sun 14 Mon 15 Tue 16 Wed 17 Thu 18 Fri 19 1/1 1 Job Sat 20 1/3 2 Jobs Su…" at bounding box center [611, 388] width 1222 height 433
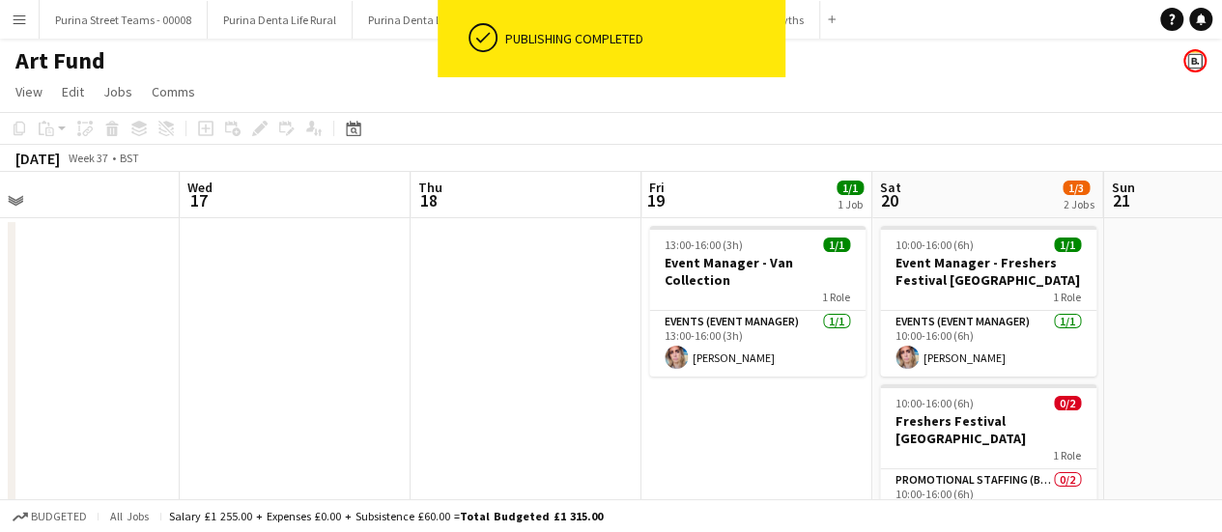
scroll to position [0, 488]
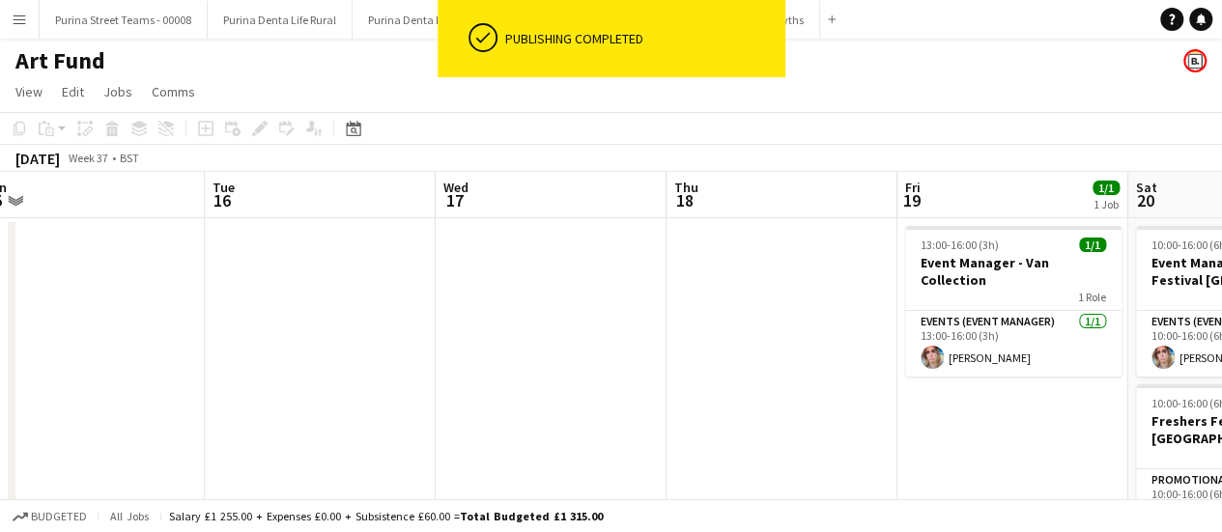
drag, startPoint x: 883, startPoint y: 335, endPoint x: 724, endPoint y: 343, distance: 158.6
click at [724, 343] on app-calendar-viewport "Sat 13 Sun 14 Mon 15 Tue 16 Wed 17 Thu 18 Fri 19 1/1 1 Job Sat 20 1/3 2 Jobs Su…" at bounding box center [611, 388] width 1222 height 433
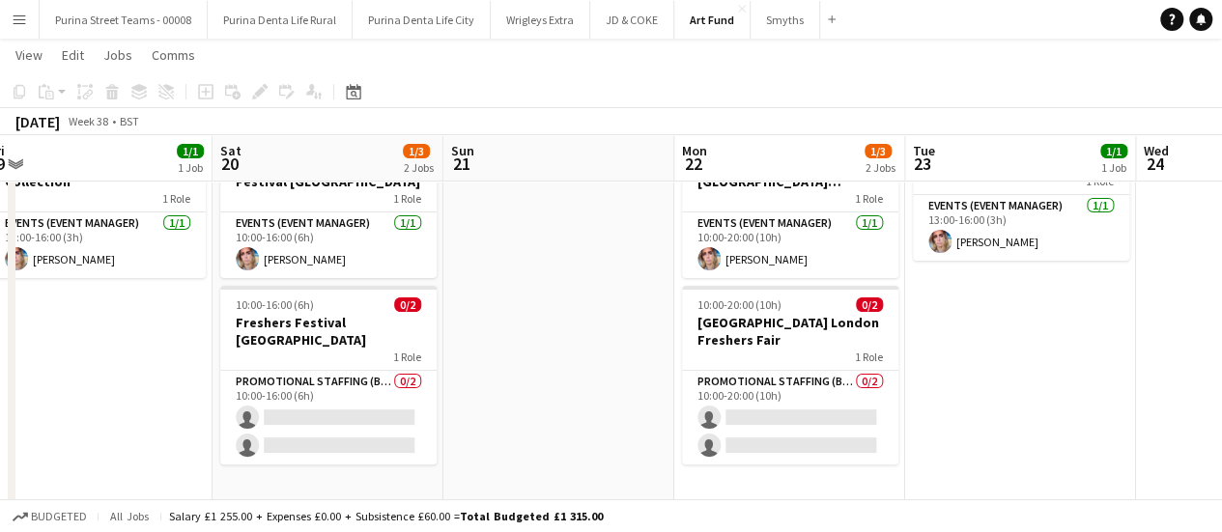
scroll to position [0, 484]
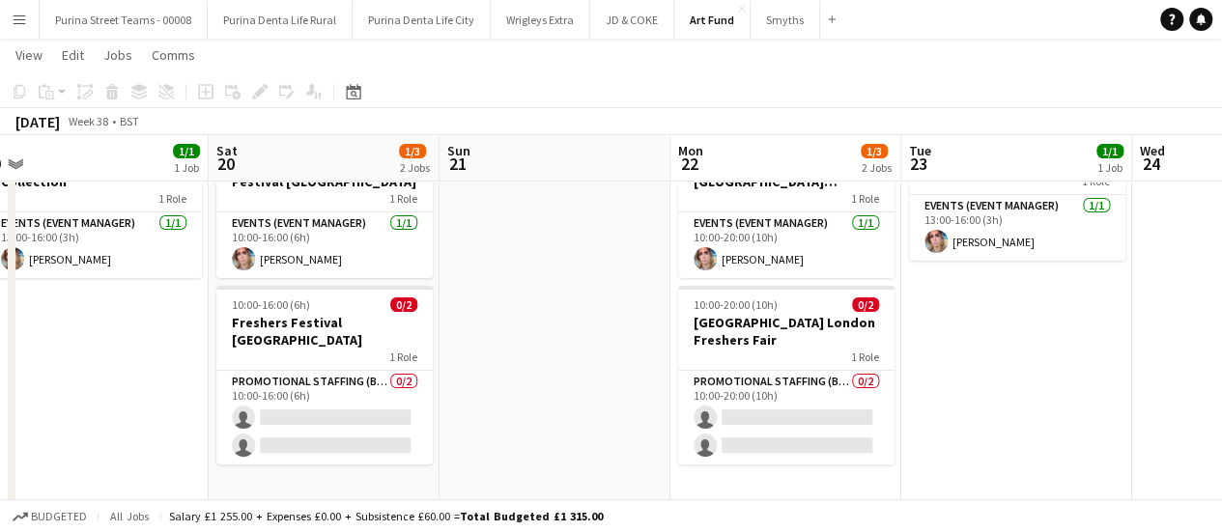
click at [551, 322] on app-calendar-viewport "Wed 17 Thu 18 Fri 19 1/1 1 Job Sat 20 1/3 2 Jobs Sun 21 Mon 22 1/3 2 Jobs Tue 2…" at bounding box center [611, 242] width 1222 height 527
click at [502, 11] on button "Wrigleys Extra Close" at bounding box center [540, 20] width 99 height 38
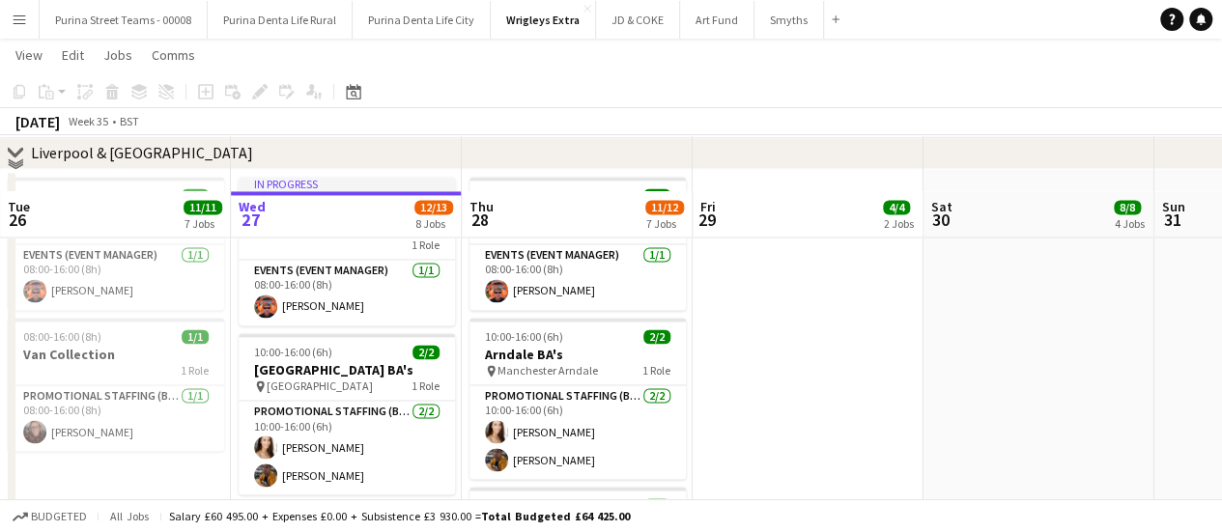
scroll to position [1545, 0]
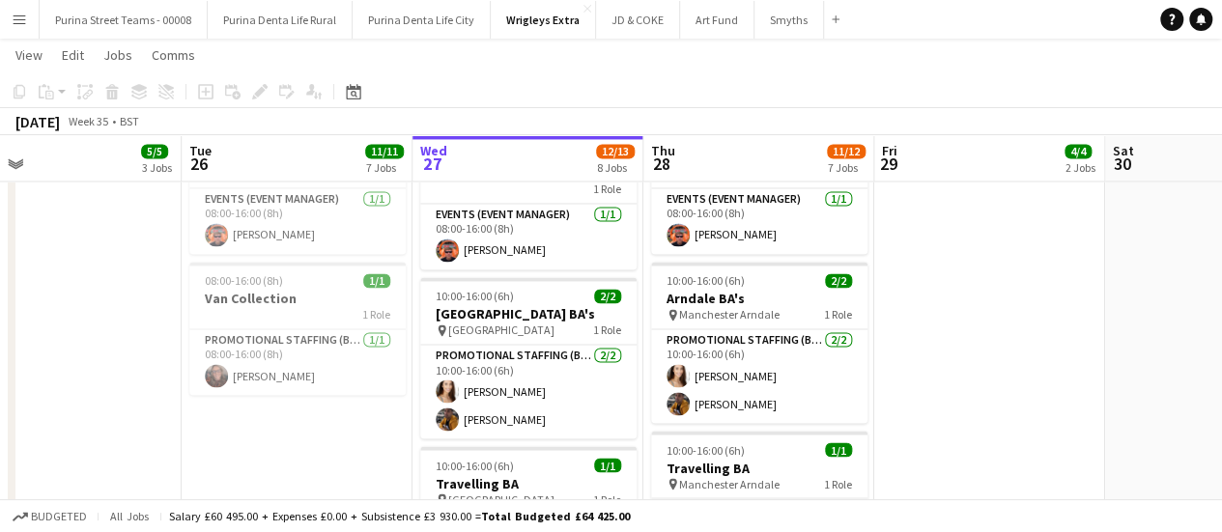
drag, startPoint x: 736, startPoint y: 405, endPoint x: 880, endPoint y: 387, distance: 145.0
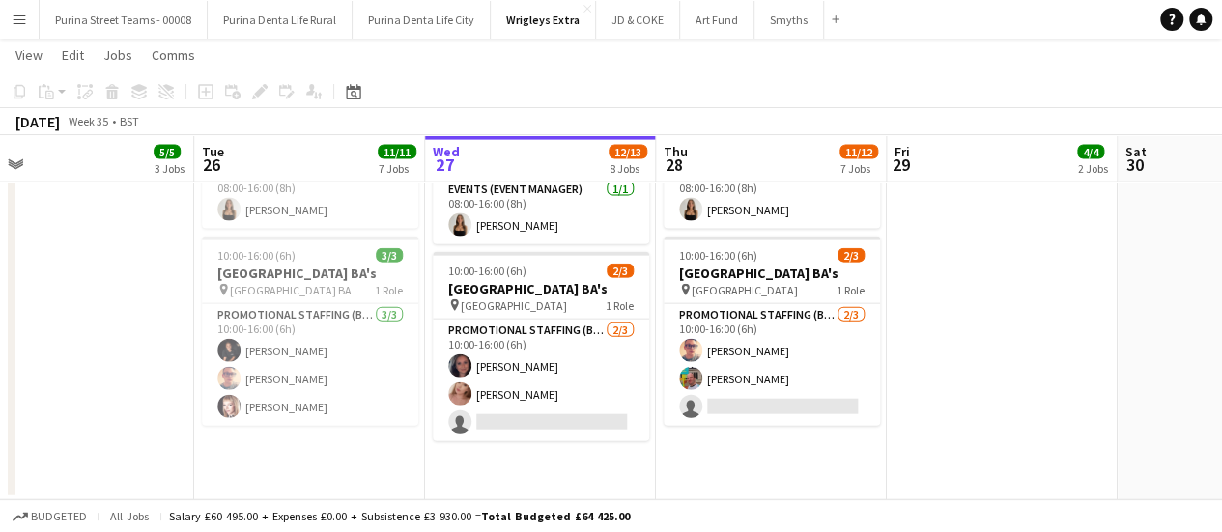
scroll to position [2129, 0]
click at [996, 370] on app-date-cell at bounding box center [1002, 293] width 231 height 412
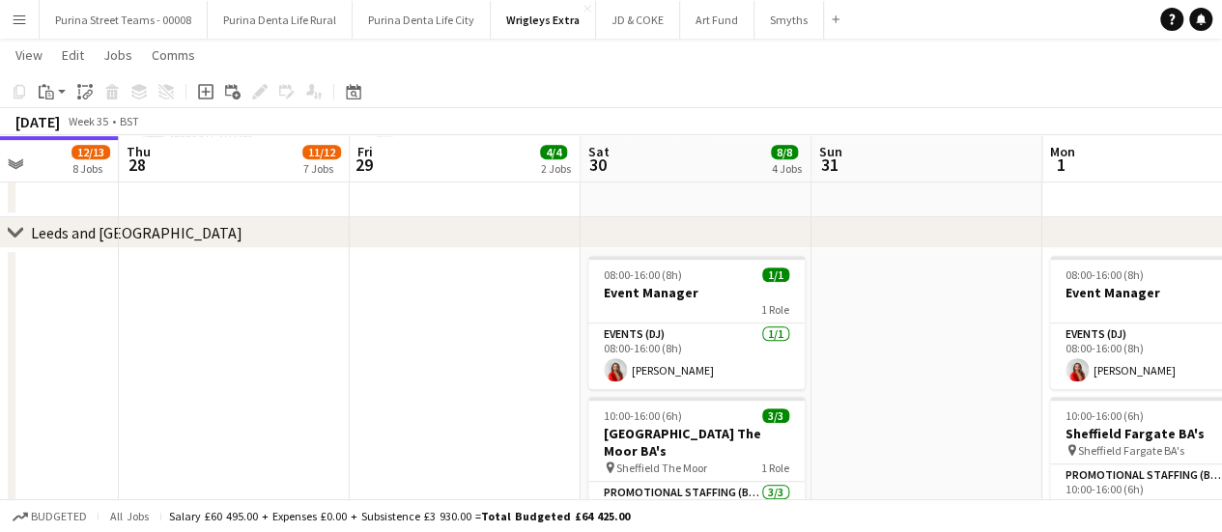
scroll to position [0, 577]
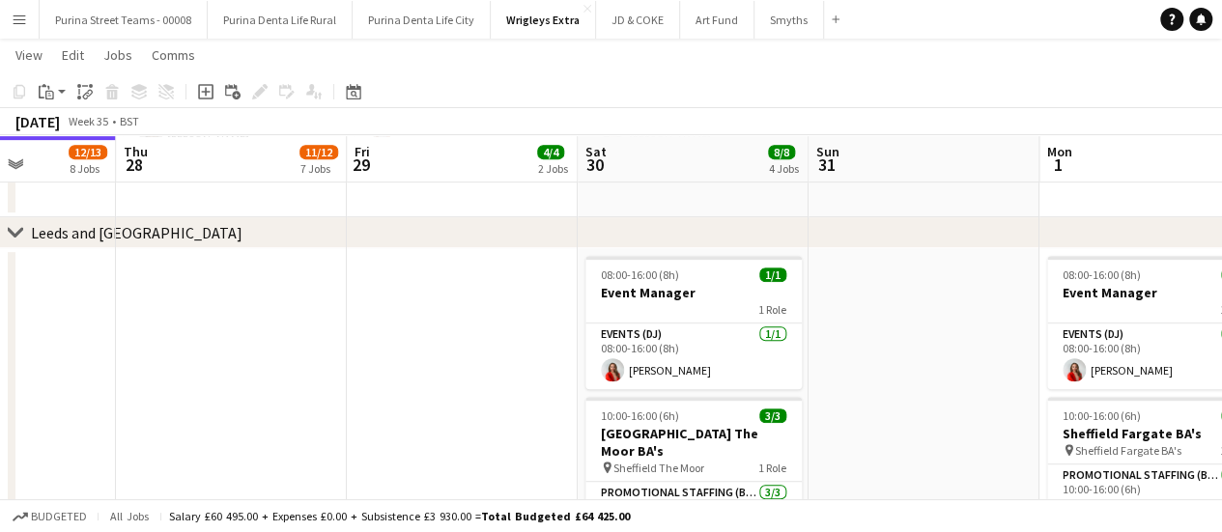
drag, startPoint x: 973, startPoint y: 399, endPoint x: 434, endPoint y: 405, distance: 539.0
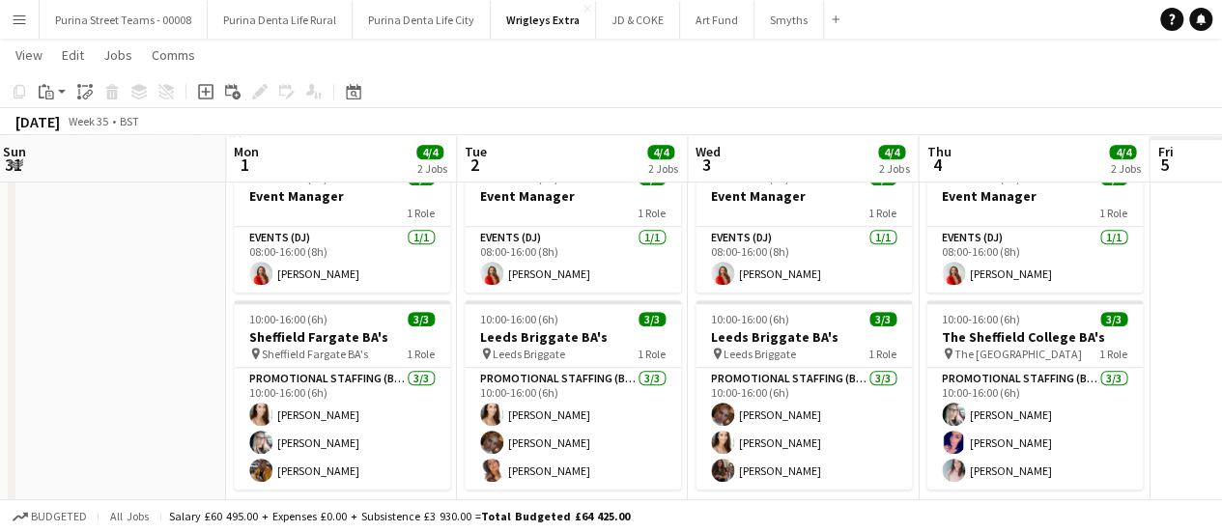
scroll to position [0, 473]
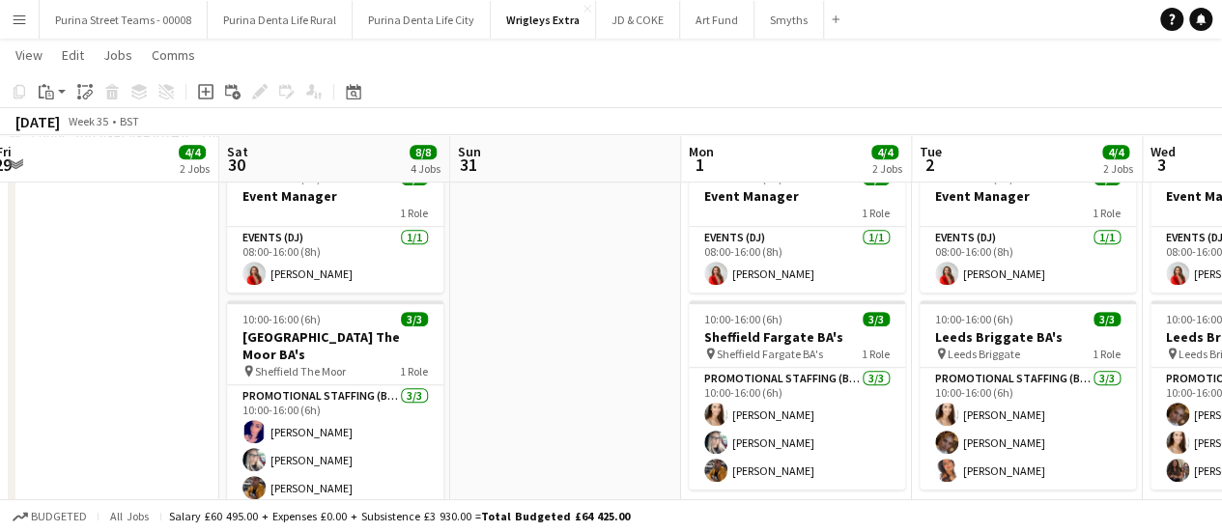
drag, startPoint x: 937, startPoint y: 341, endPoint x: 579, endPoint y: 346, distance: 358.4
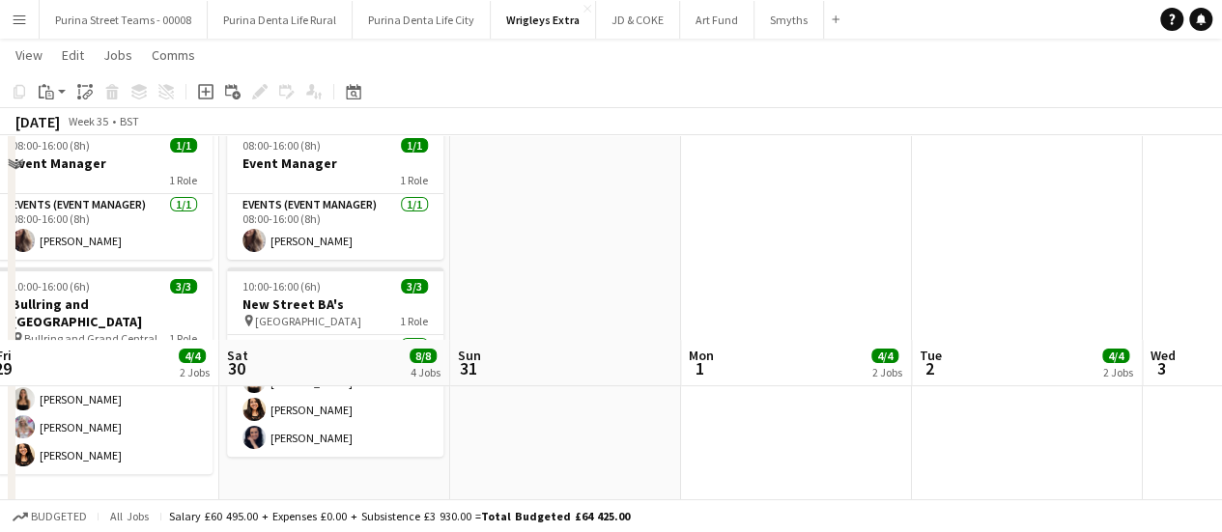
scroll to position [0, 0]
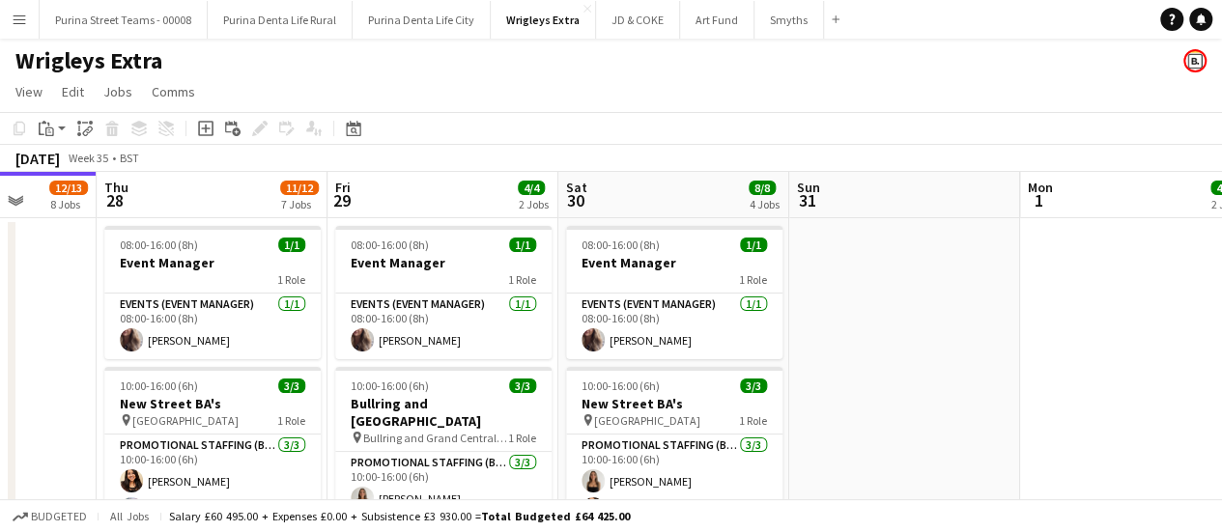
drag, startPoint x: 569, startPoint y: 395, endPoint x: 908, endPoint y: 372, distance: 339.8
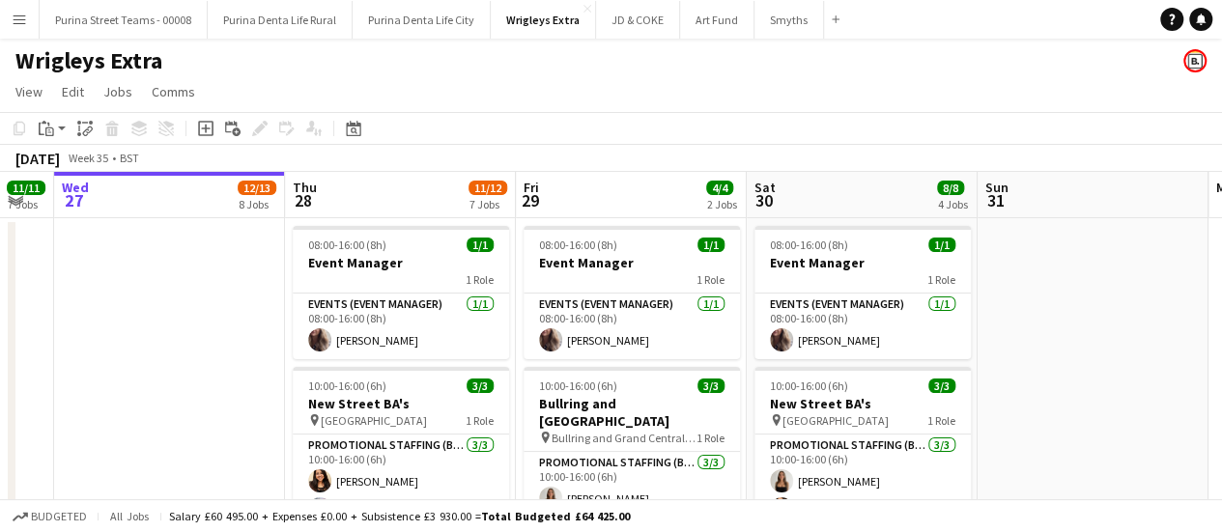
drag, startPoint x: 877, startPoint y: 402, endPoint x: 1072, endPoint y: 369, distance: 197.9
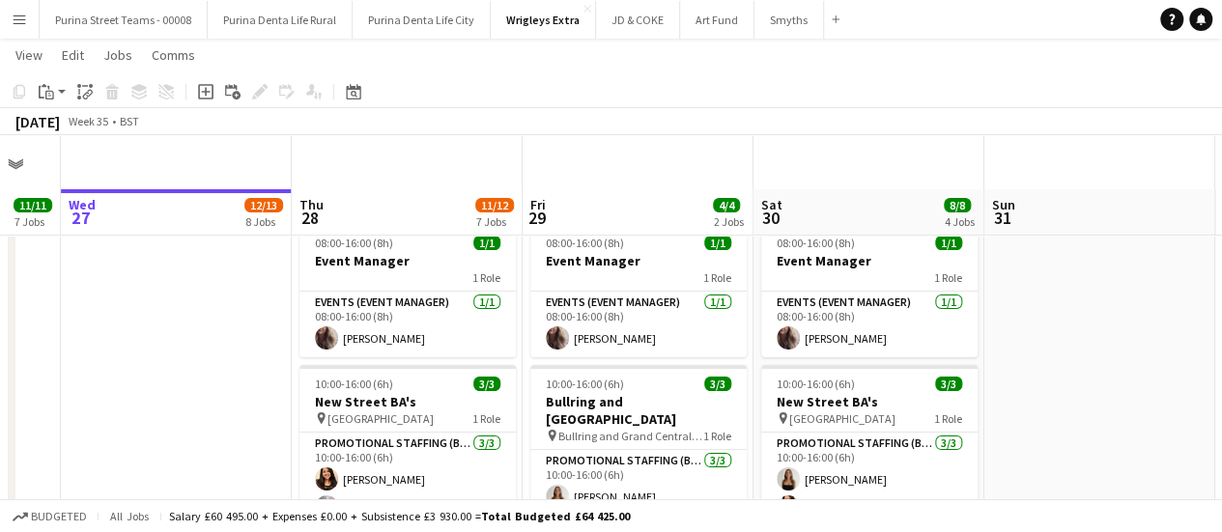
scroll to position [97, 0]
